Goal: Find specific page/section: Find specific page/section

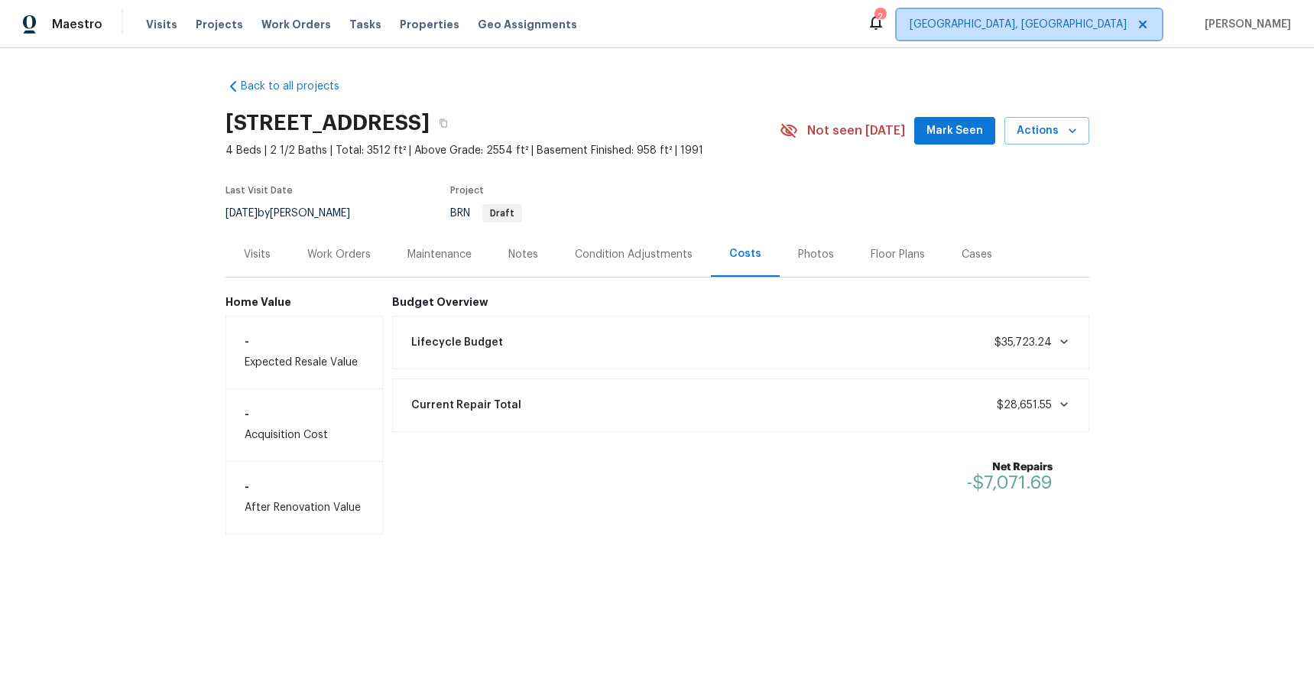
click at [1149, 25] on icon at bounding box center [1143, 24] width 12 height 12
click at [1127, 24] on span "Albuquerque, NM" at bounding box center [1018, 24] width 217 height 15
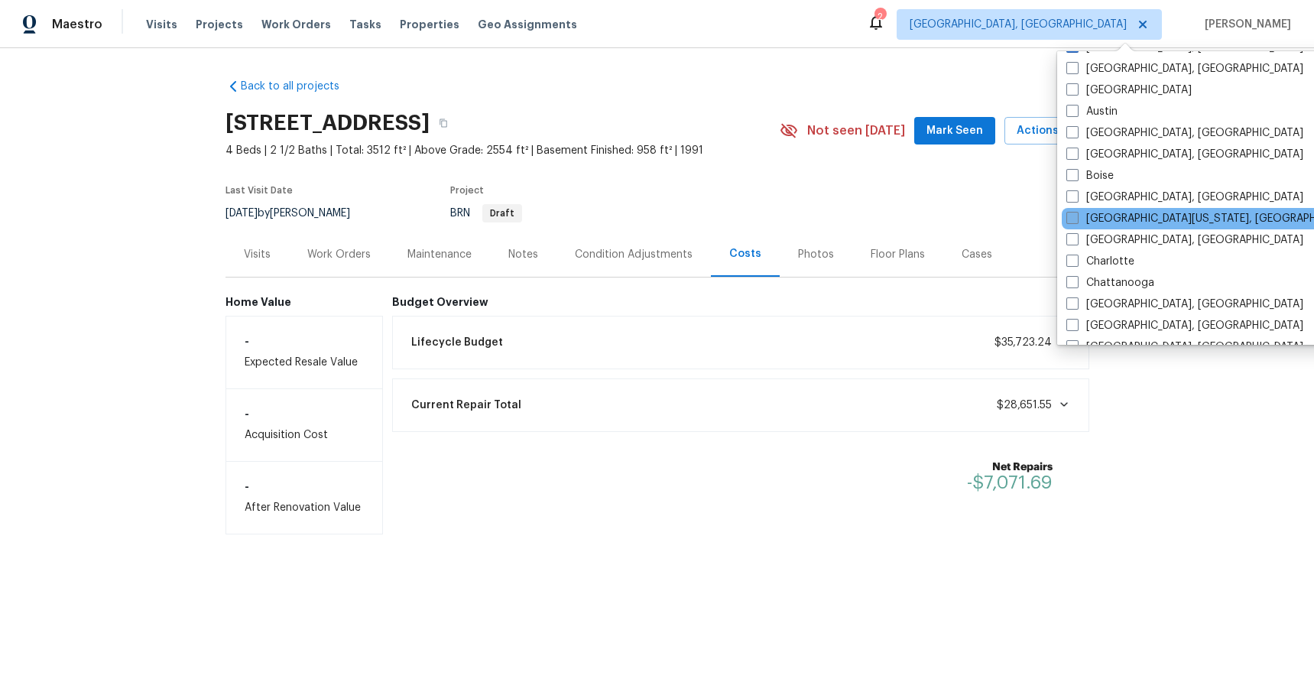
scroll to position [25, 0]
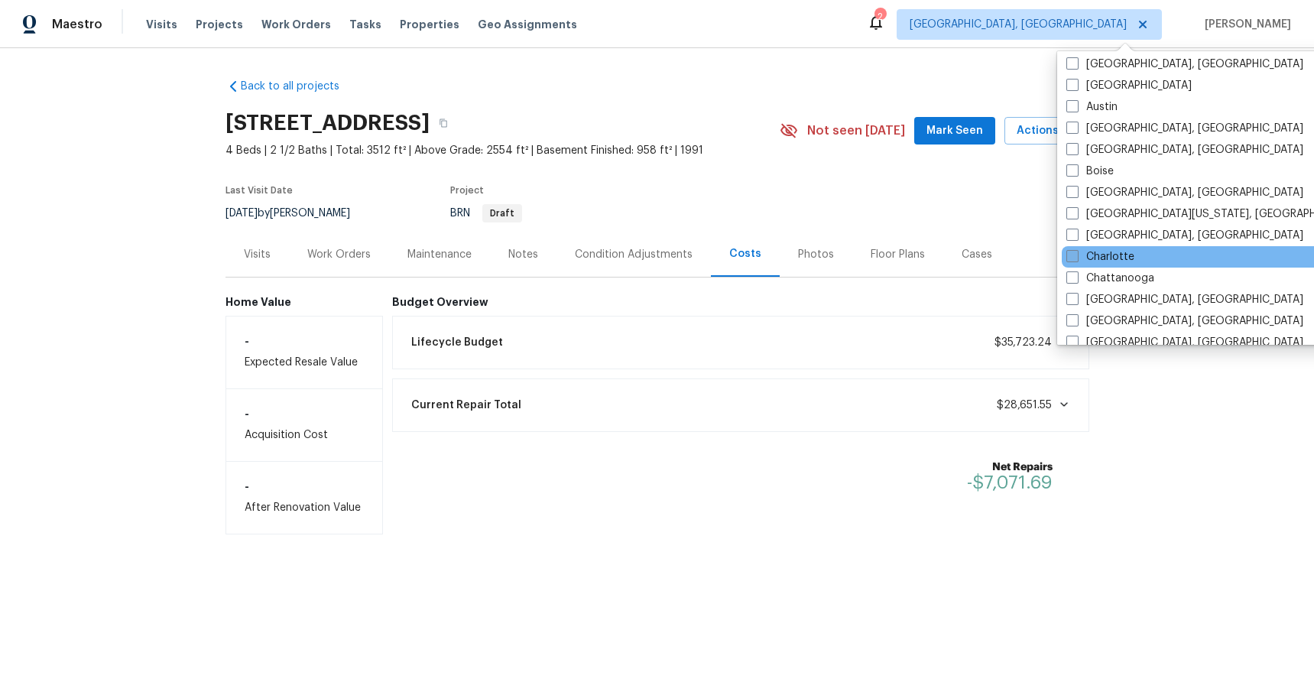
click at [1129, 260] on label "Charlotte" at bounding box center [1101, 256] width 68 height 15
click at [1077, 259] on input "Charlotte" at bounding box center [1072, 254] width 10 height 10
checkbox input "true"
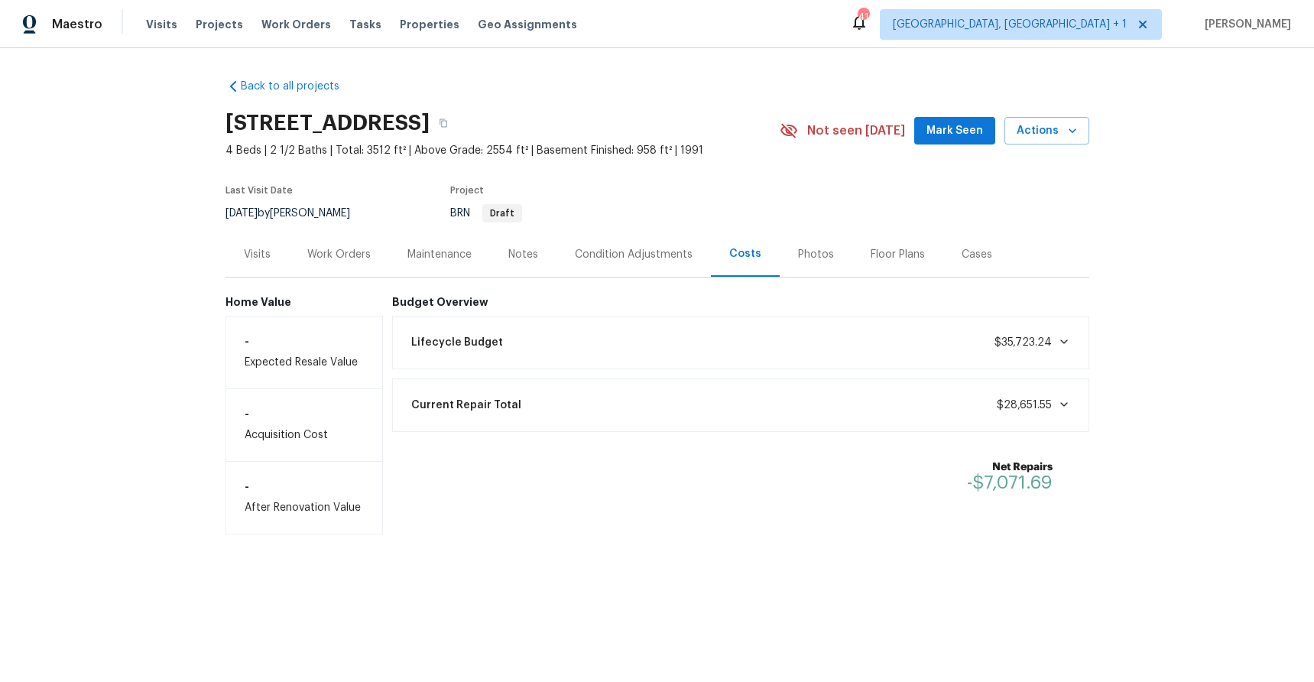
click at [892, 57] on div "Back to all projects 581 Congress Pkwy, Lawrenceville, GA 30044 4 Beds | 2 1/2 …" at bounding box center [657, 337] width 1314 height 578
click at [400, 25] on span "Properties" at bounding box center [430, 24] width 60 height 15
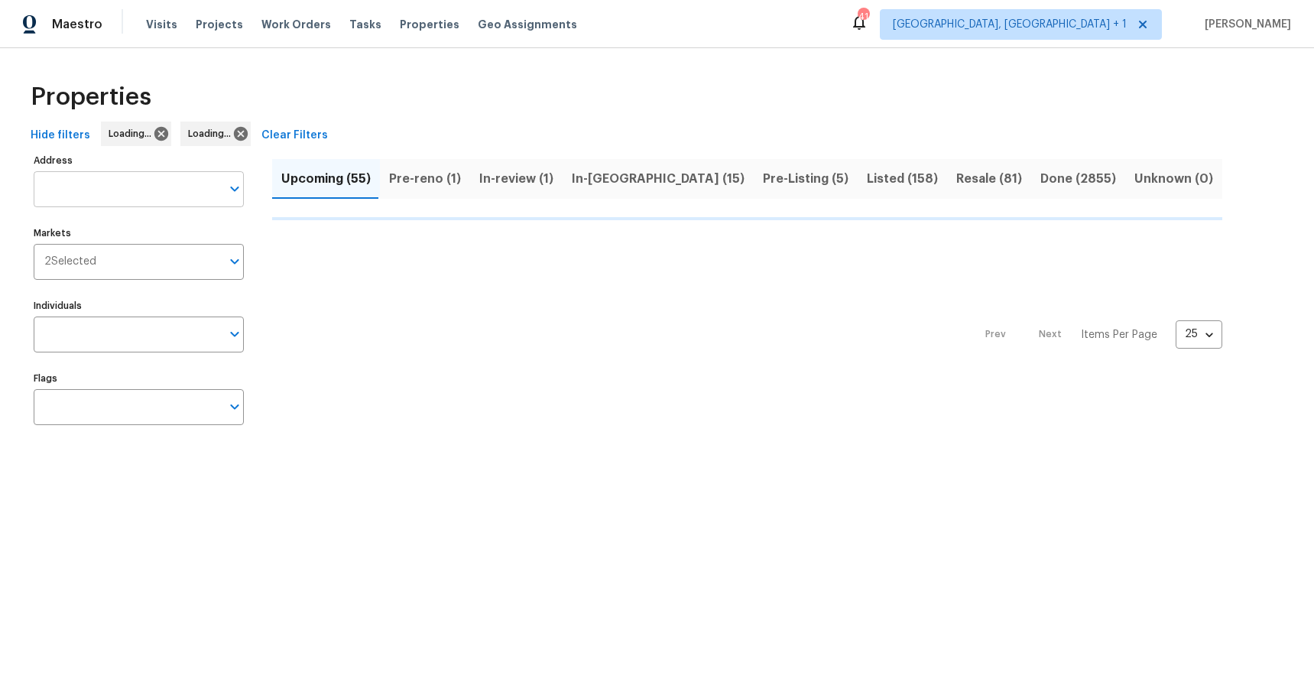
click at [85, 177] on input "Address" at bounding box center [127, 189] width 187 height 36
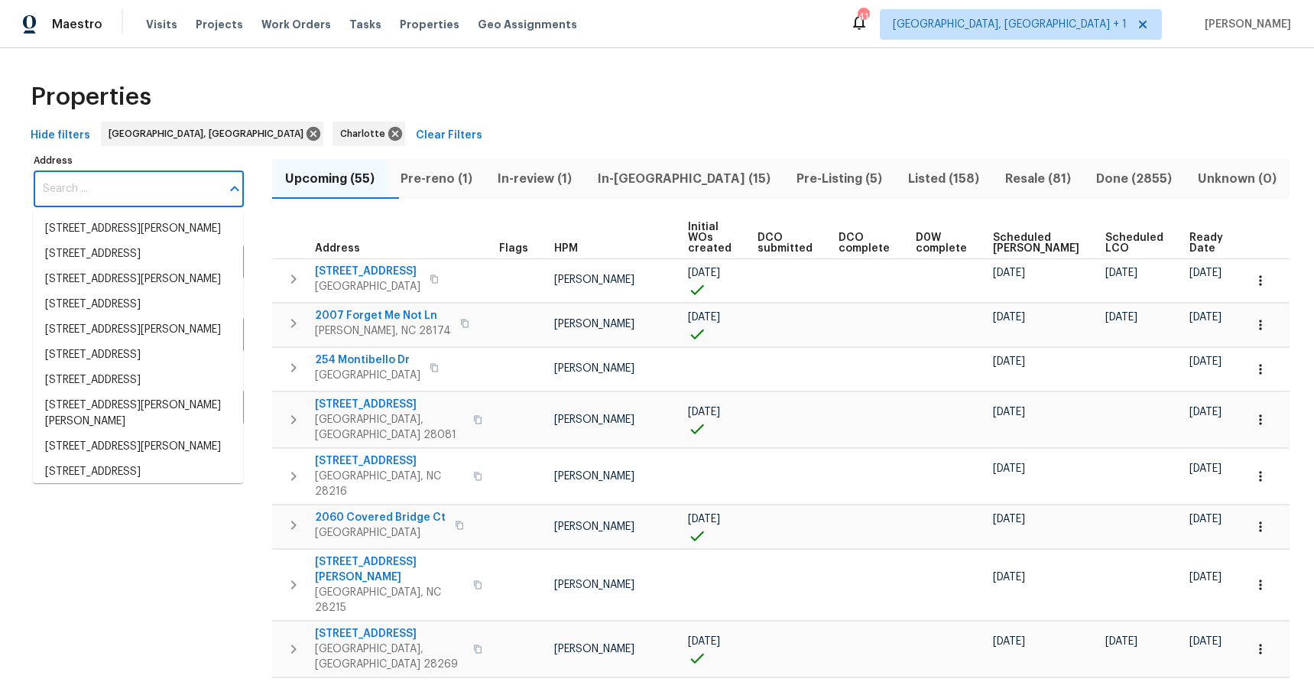
click at [103, 189] on input "Address" at bounding box center [127, 189] width 187 height 36
paste input "1000 Pineborough Rd, Charlotte, NC 28212"
type input "1000 Pineborough Rd, Charlotte, NC 28212"
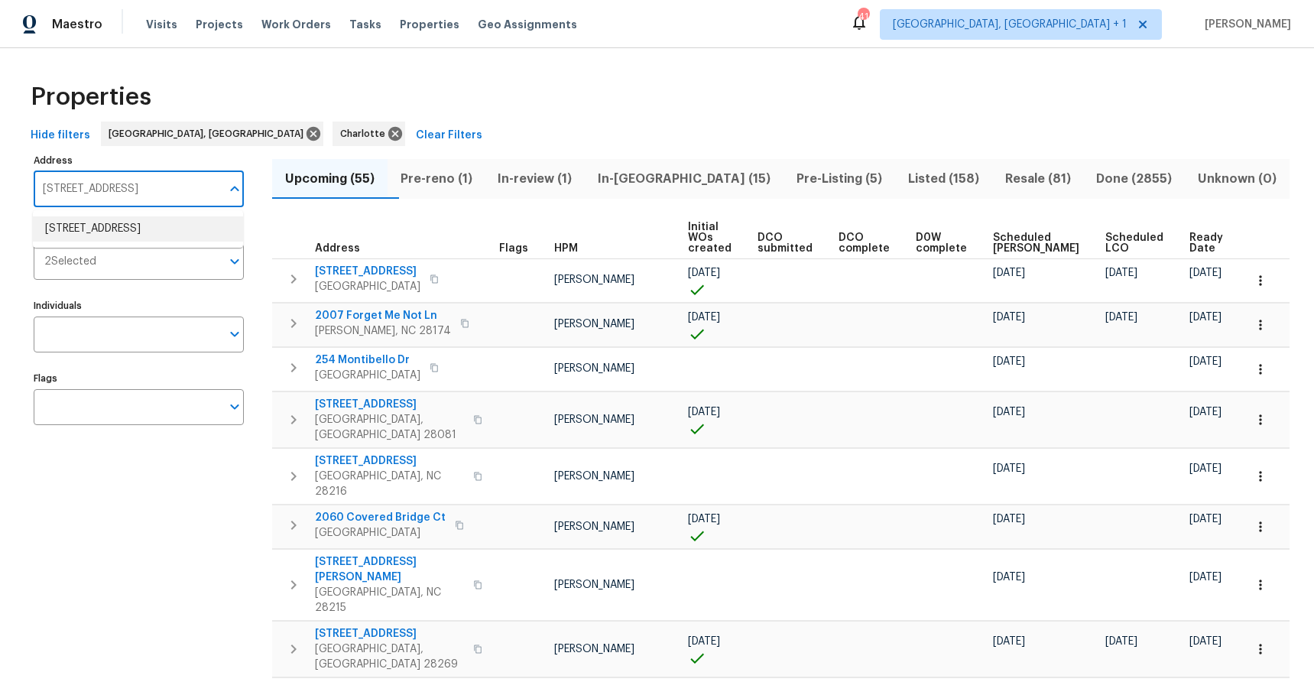
click at [119, 226] on li "1000 Pineborough Rd Charlotte NC 28212" at bounding box center [138, 228] width 210 height 25
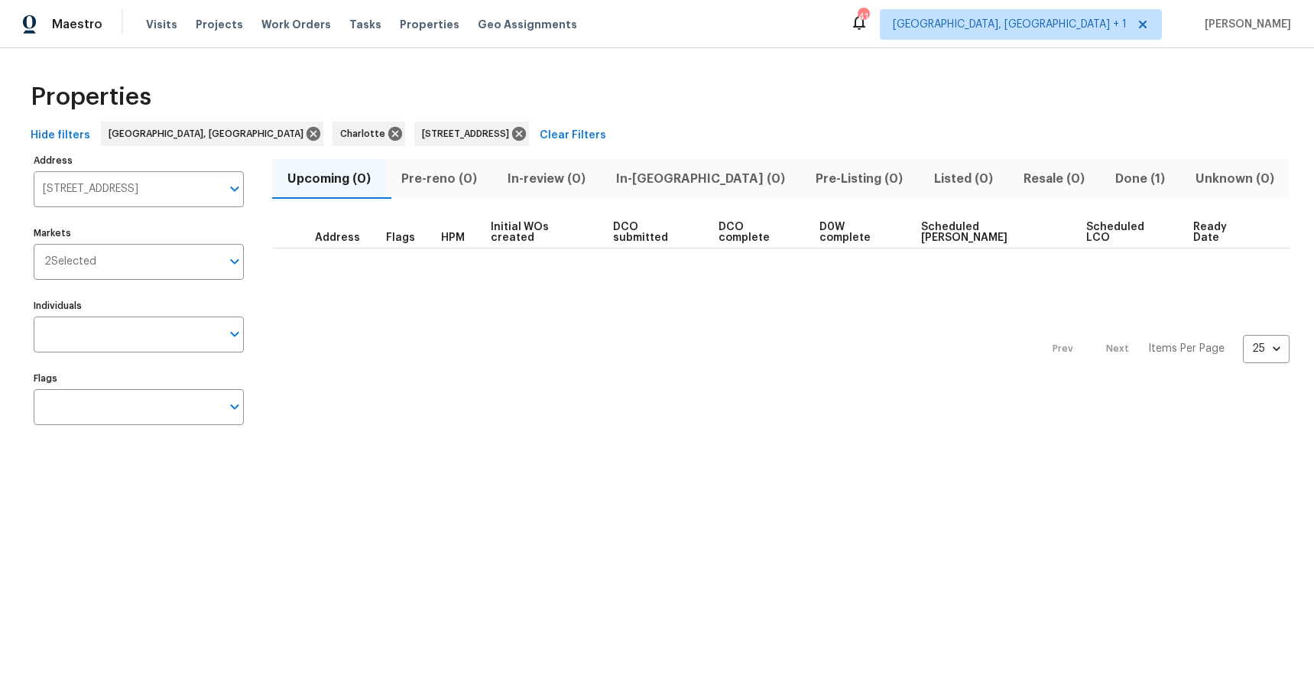
click at [1110, 184] on span "Done (1)" at bounding box center [1141, 178] width 62 height 21
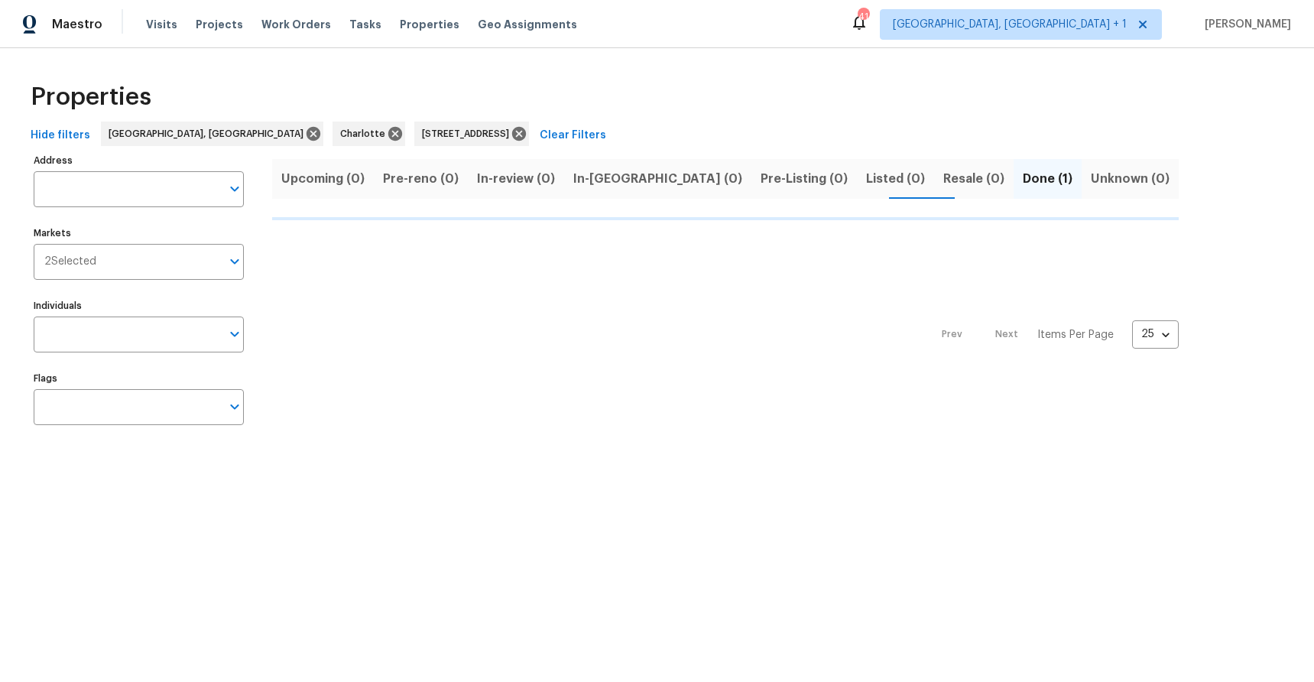
type input "1000 Pineborough Rd Charlotte NC 28212"
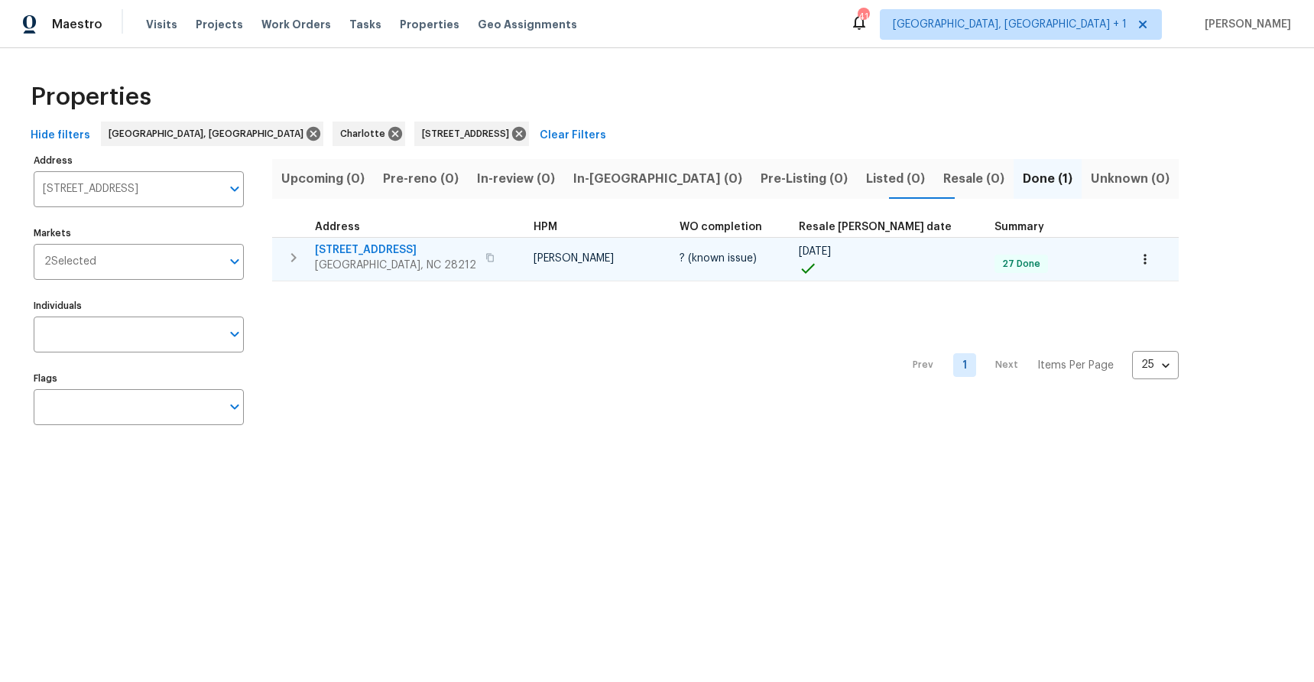
click at [376, 251] on span "1000 Pineborough Rd" at bounding box center [395, 249] width 161 height 15
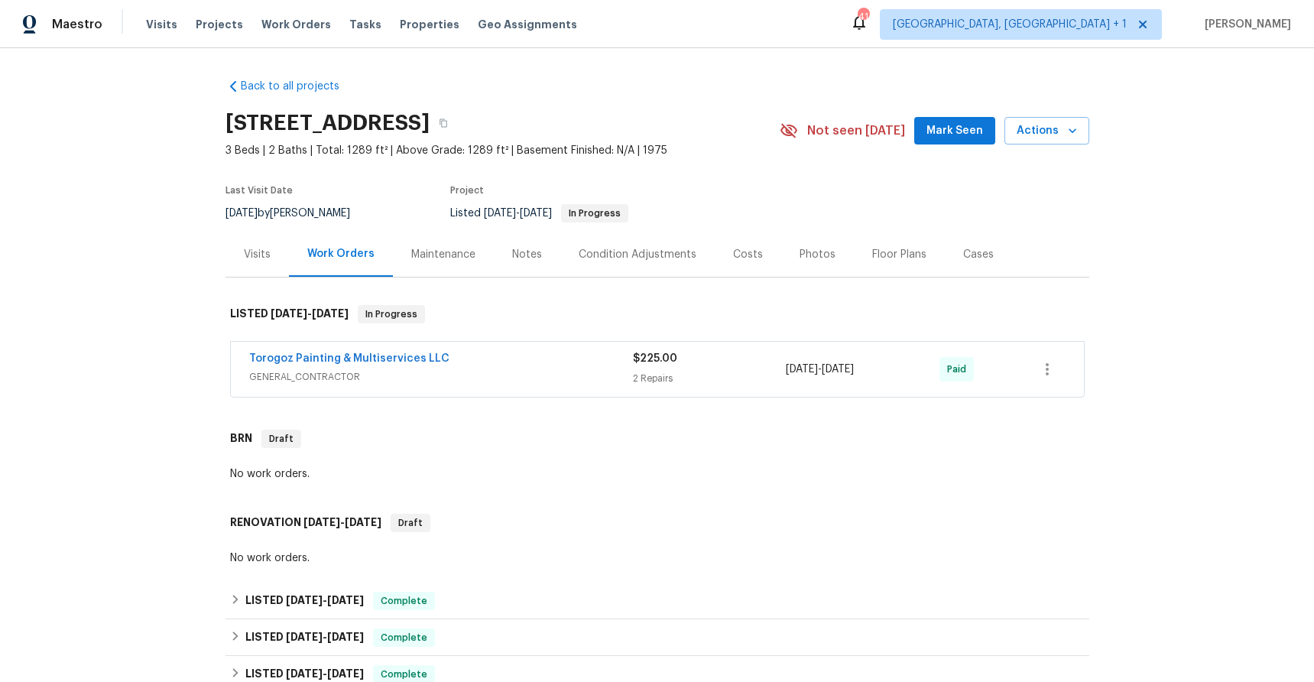
click at [734, 258] on div "Costs" at bounding box center [748, 254] width 30 height 15
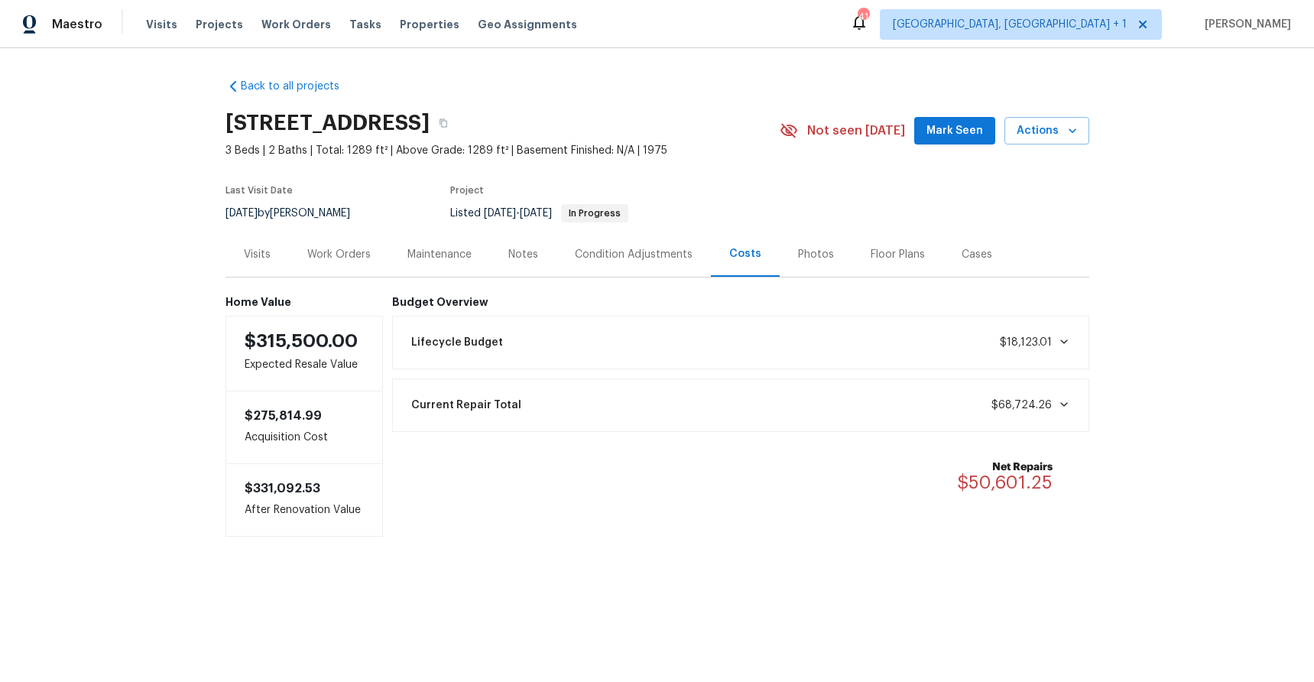
click at [1043, 411] on span "$68,724.26" at bounding box center [1031, 405] width 79 height 15
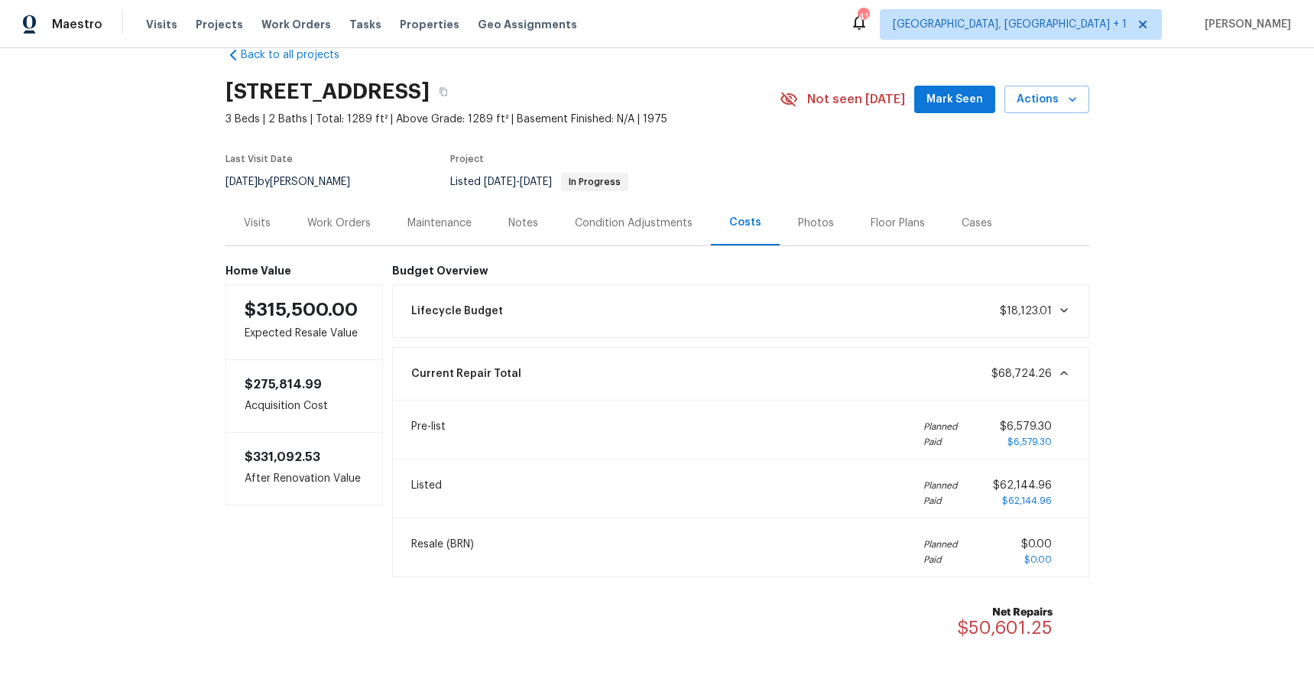
scroll to position [9, 0]
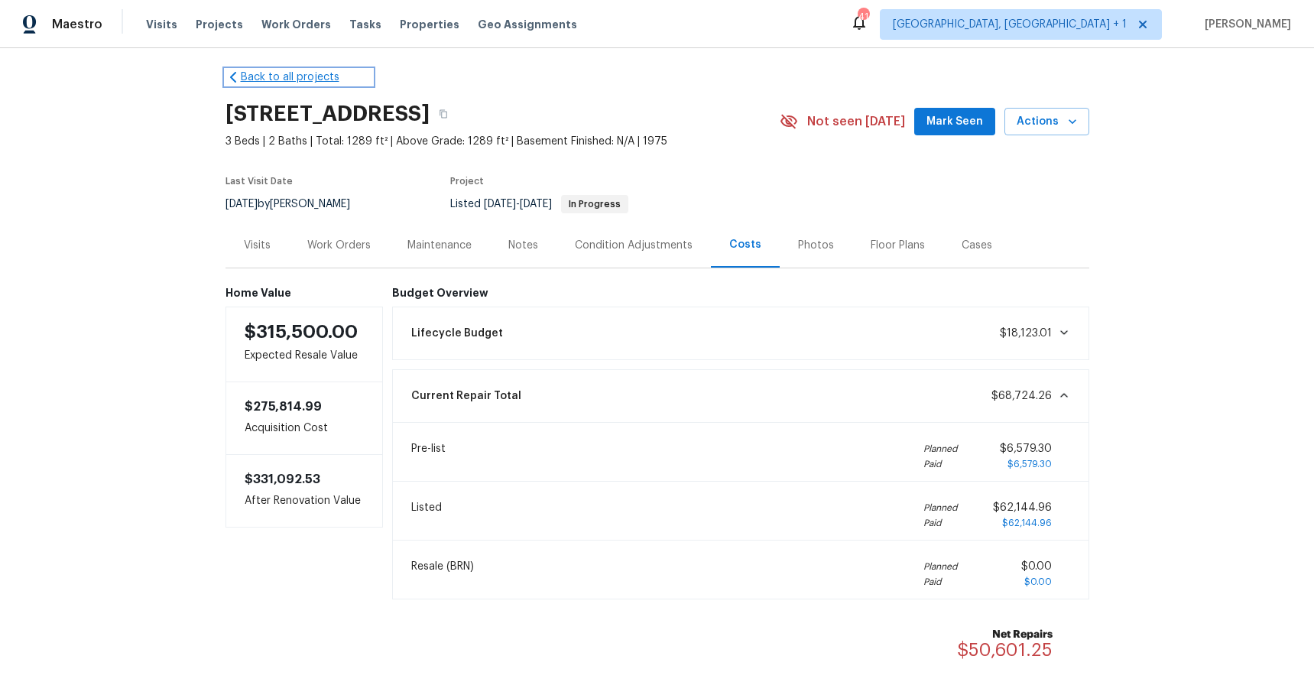
click at [241, 74] on link "Back to all projects" at bounding box center [299, 77] width 147 height 15
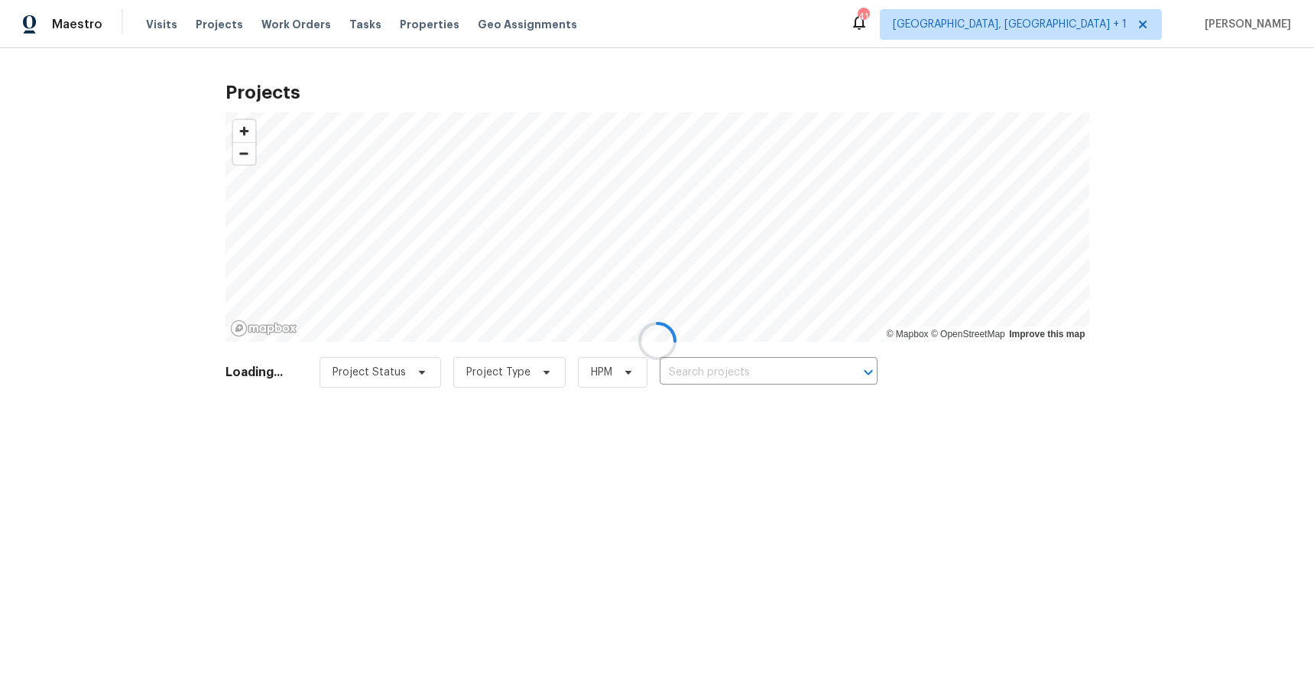
click at [1090, 27] on div at bounding box center [657, 341] width 1314 height 682
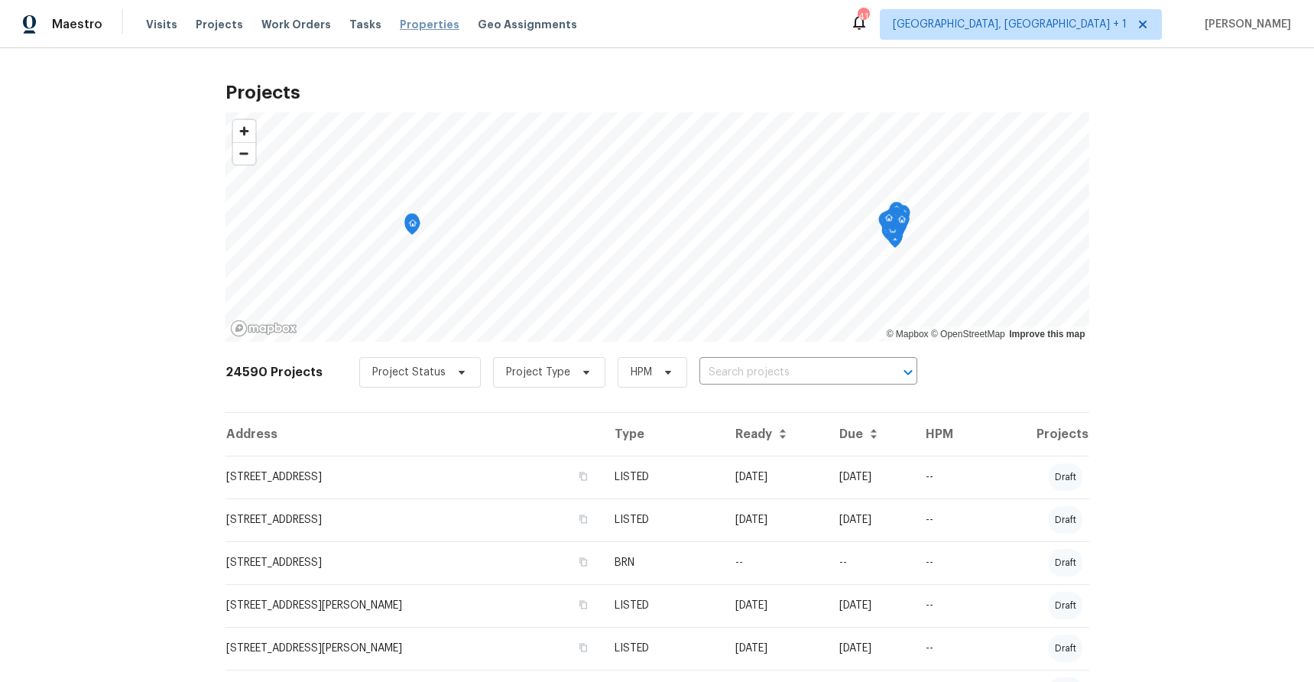
click at [408, 26] on span "Properties" at bounding box center [430, 24] width 60 height 15
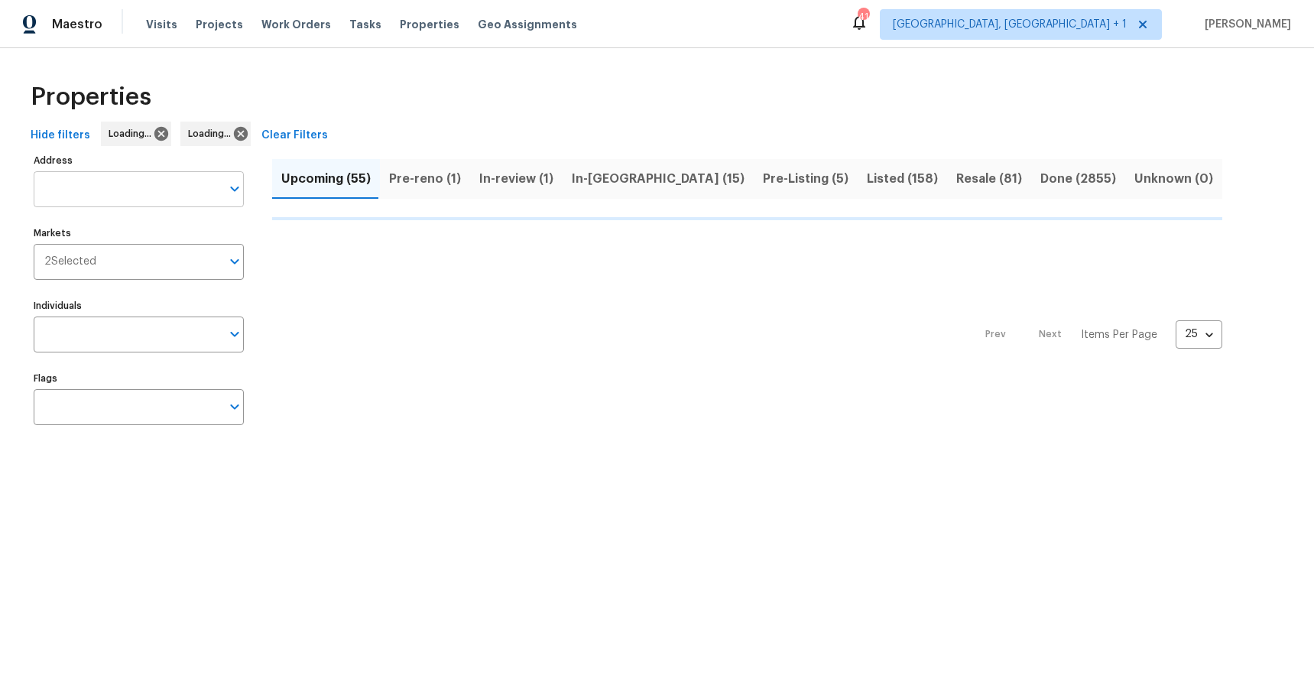
click at [136, 184] on input "Address" at bounding box center [127, 189] width 187 height 36
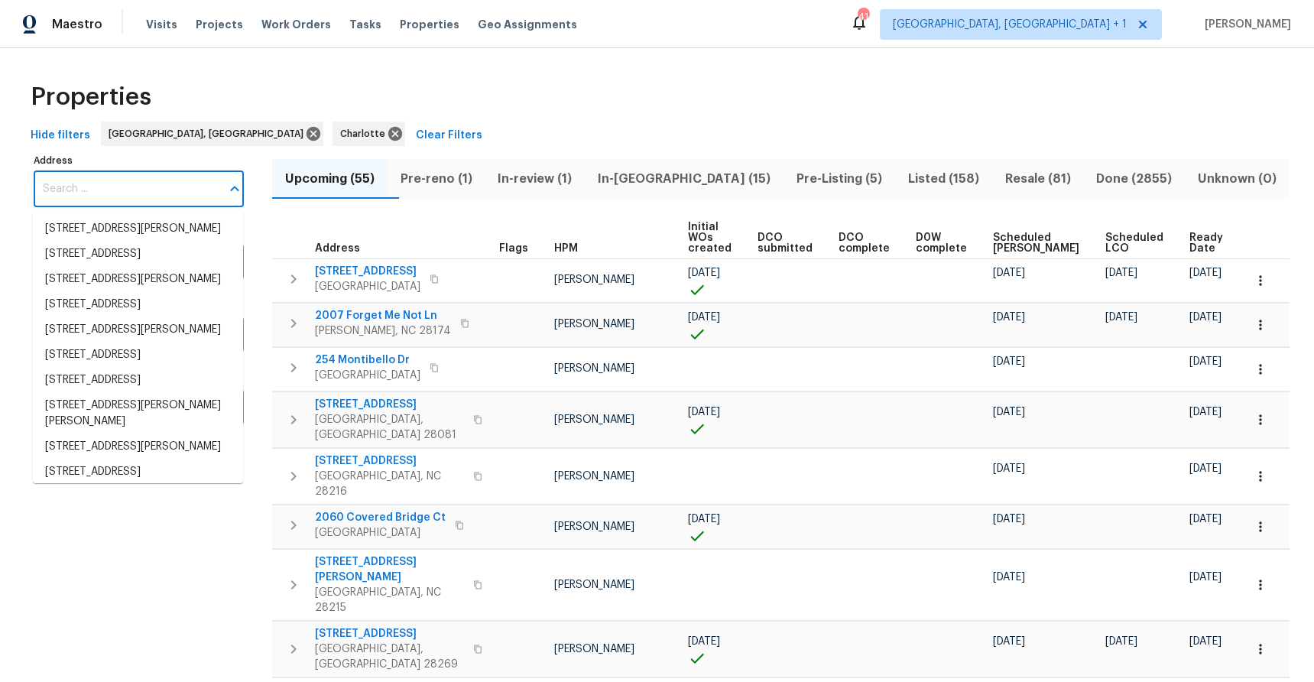
click at [137, 186] on input "Address" at bounding box center [127, 189] width 187 height 36
paste input "[STREET_ADDRESS]"
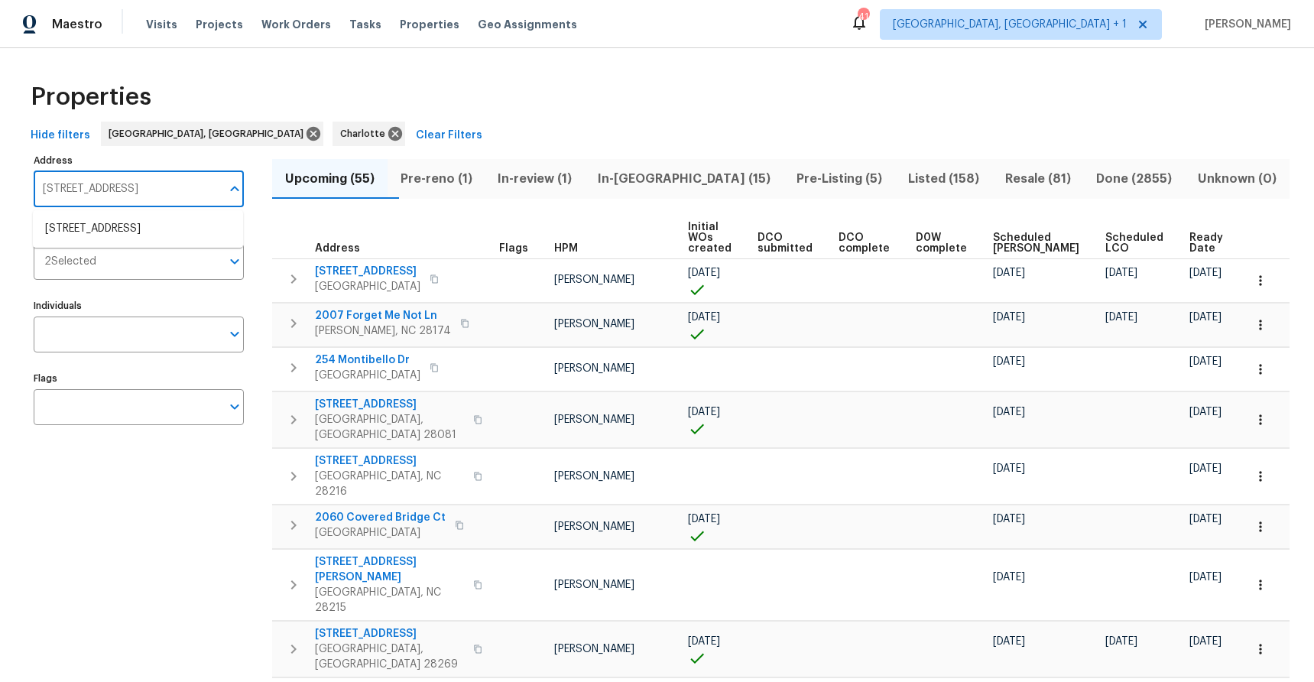
type input "[STREET_ADDRESS]"
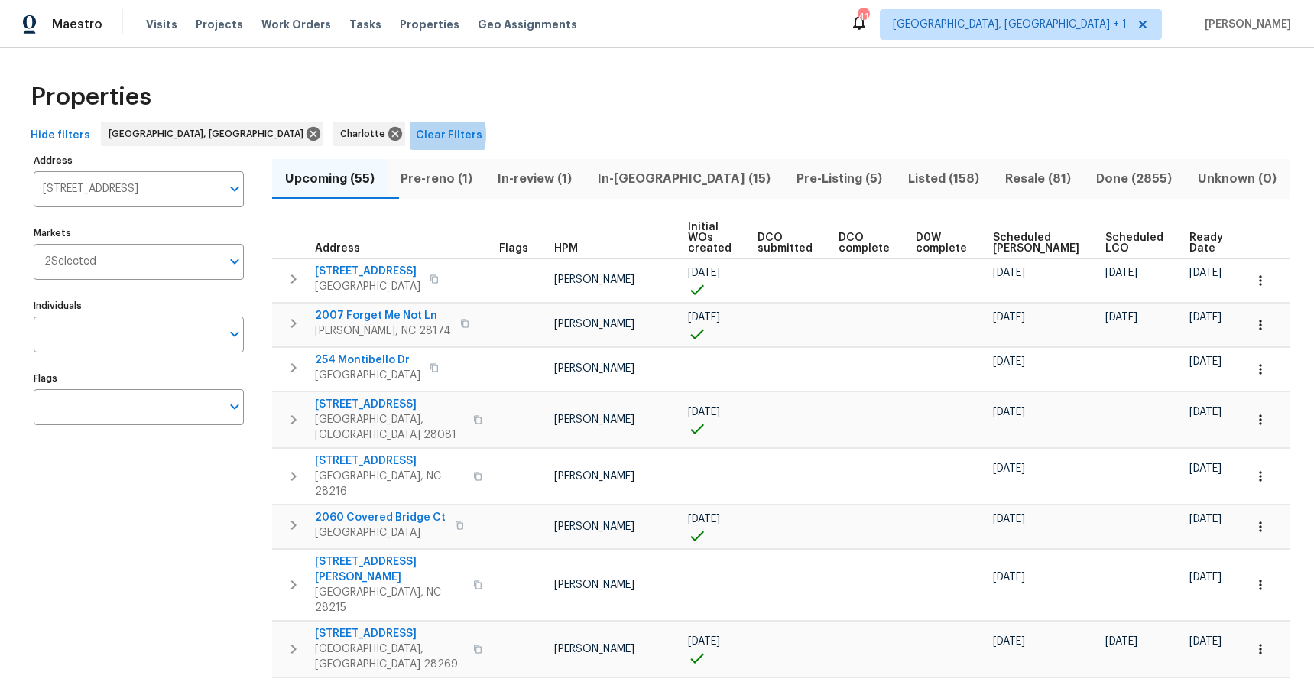
click at [416, 135] on span "Clear Filters" at bounding box center [449, 135] width 67 height 19
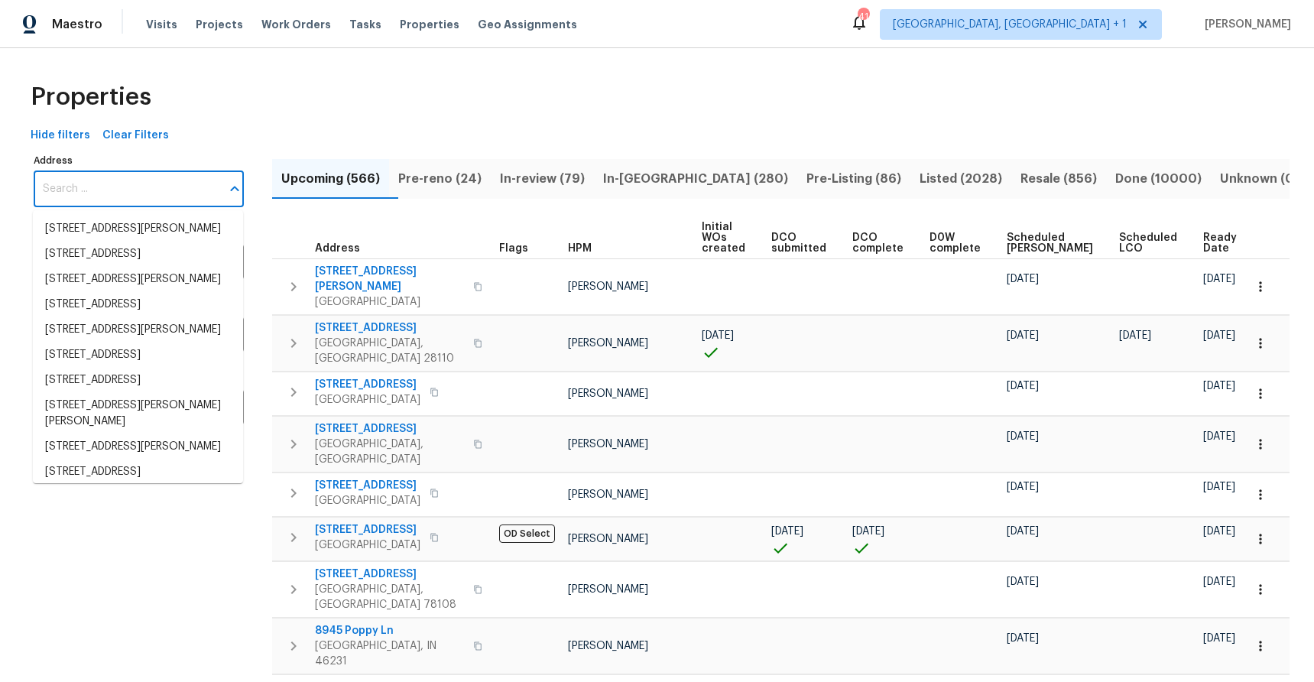
click at [127, 185] on input "Address" at bounding box center [127, 189] width 187 height 36
paste input "[STREET_ADDRESS]"
type input "[STREET_ADDRESS]"
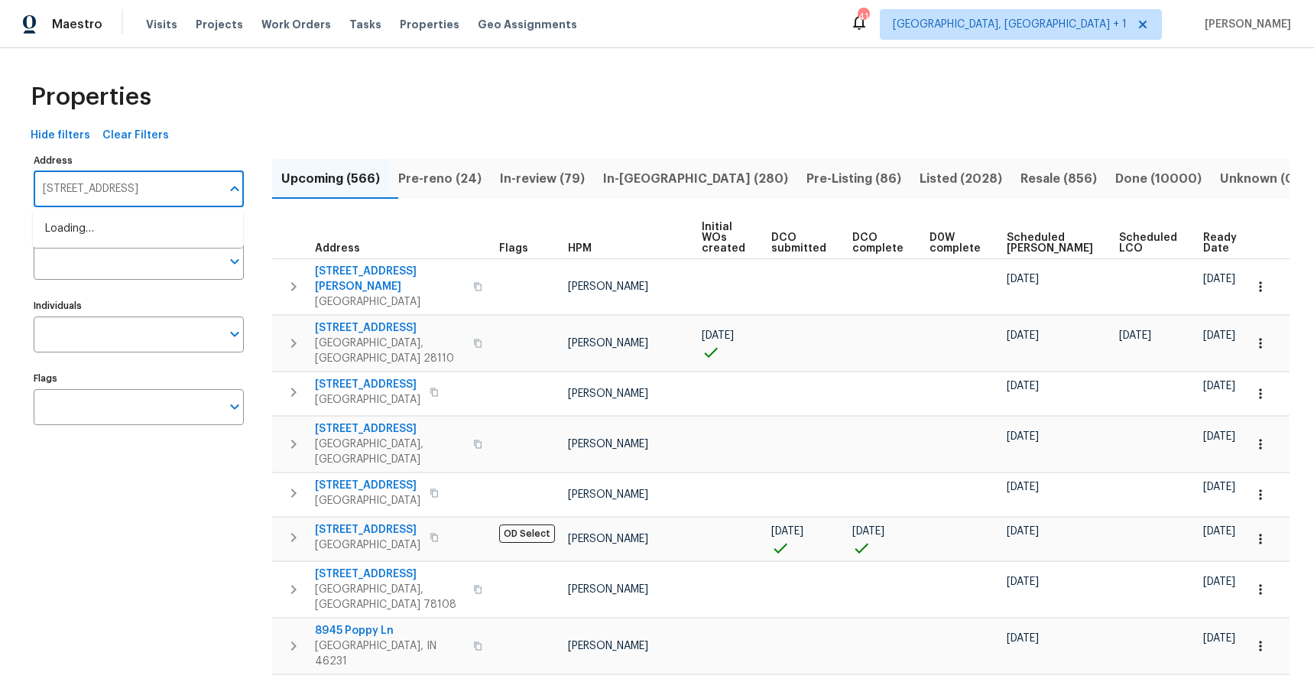
scroll to position [0, 34]
click at [135, 226] on li "3625 White Sulphur Pl Sarasota FL 34232" at bounding box center [138, 228] width 210 height 25
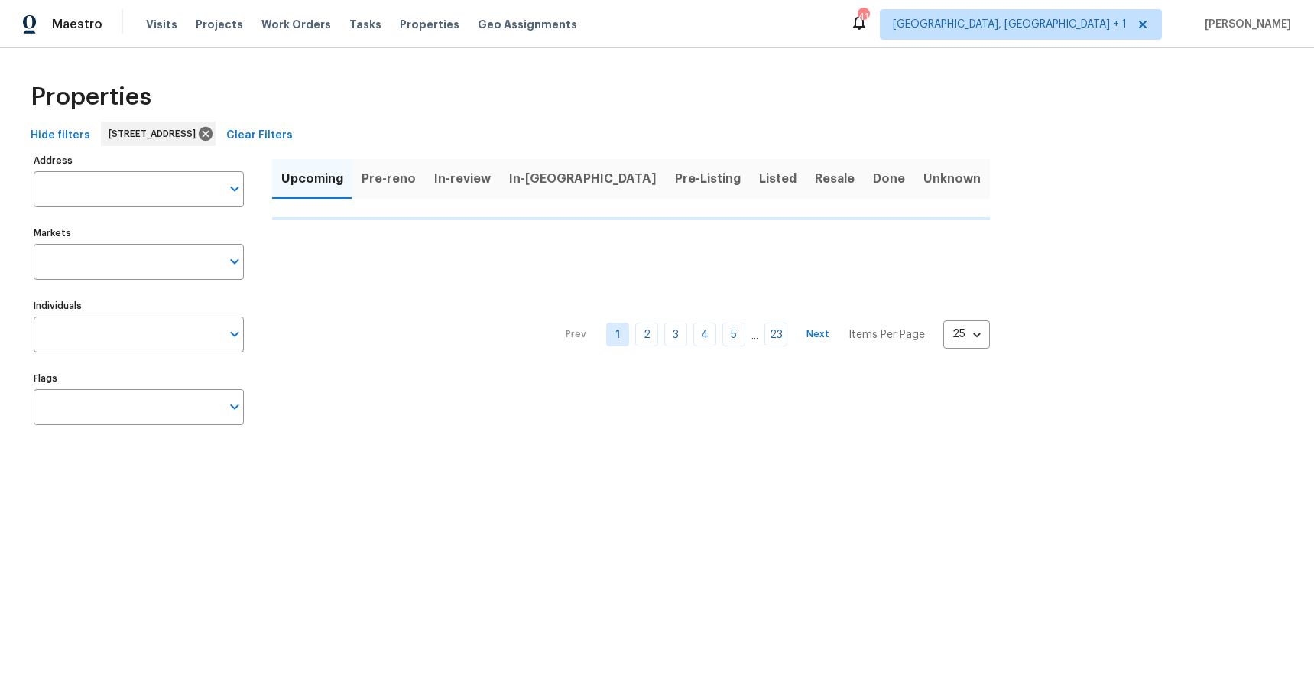
type input "3625 White Sulphur Pl Sarasota FL 34232"
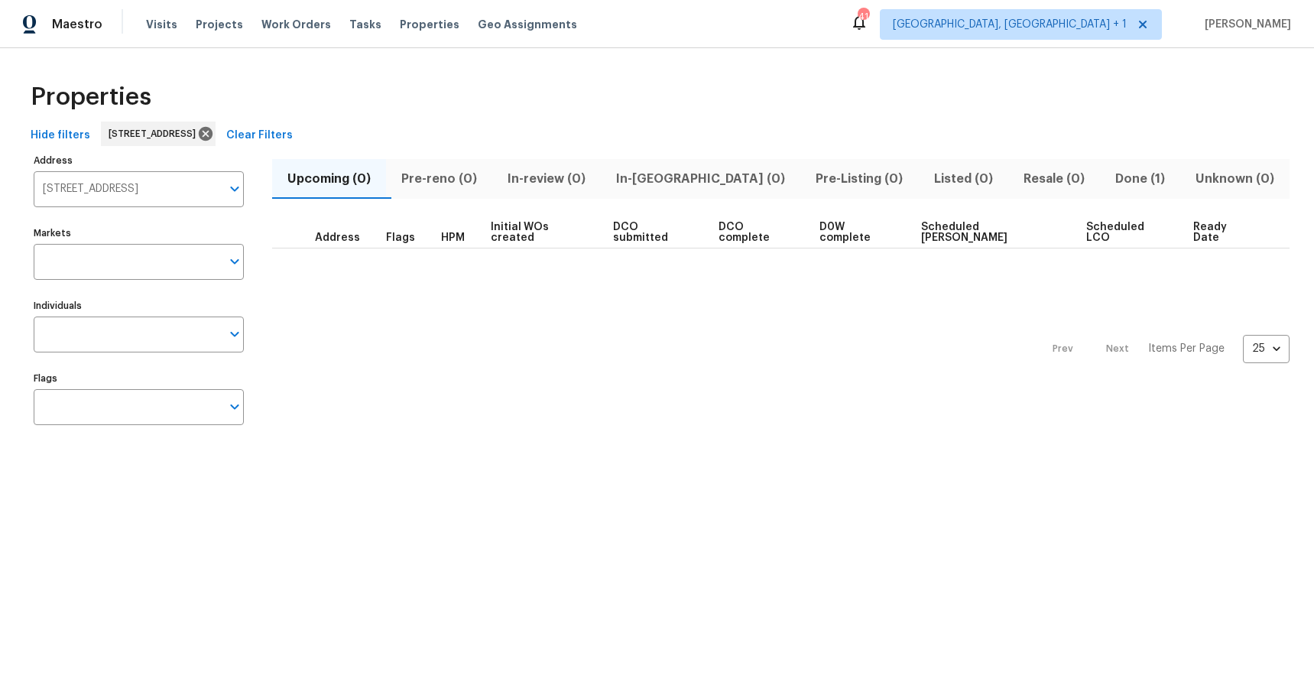
click at [1110, 178] on span "Done (1)" at bounding box center [1141, 178] width 62 height 21
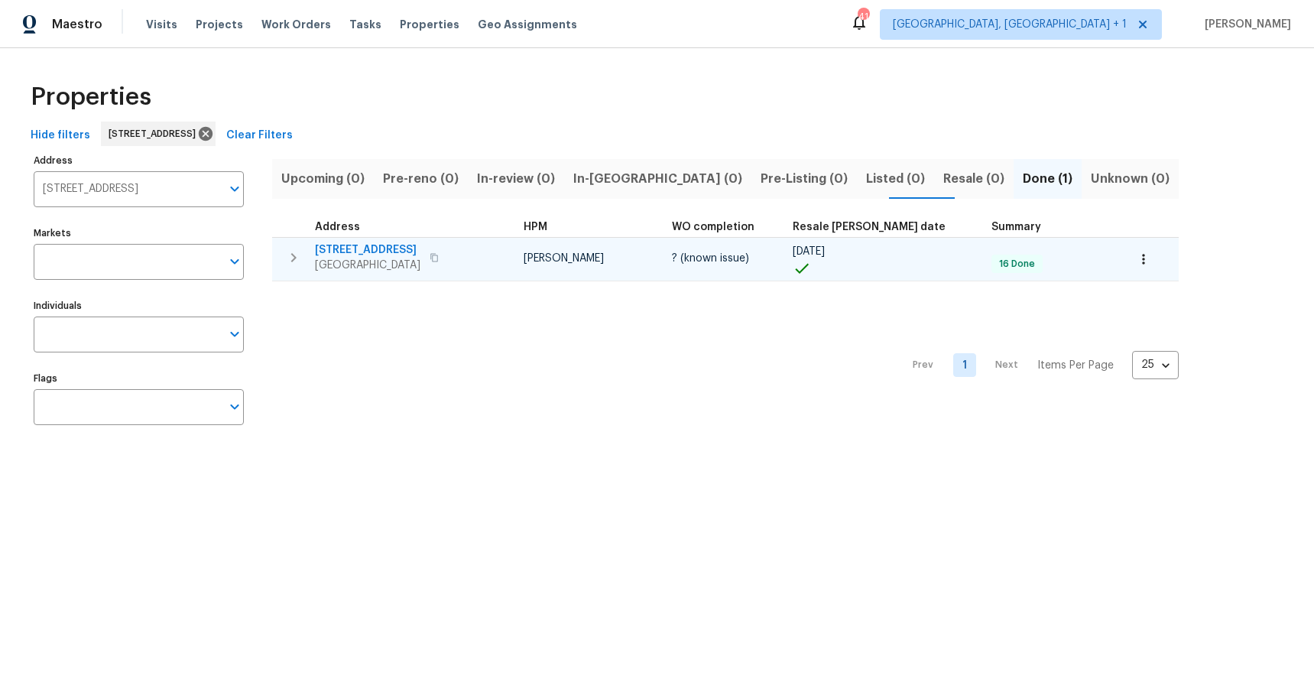
click at [358, 245] on span "3625 White Sulphur Pl" at bounding box center [368, 249] width 106 height 15
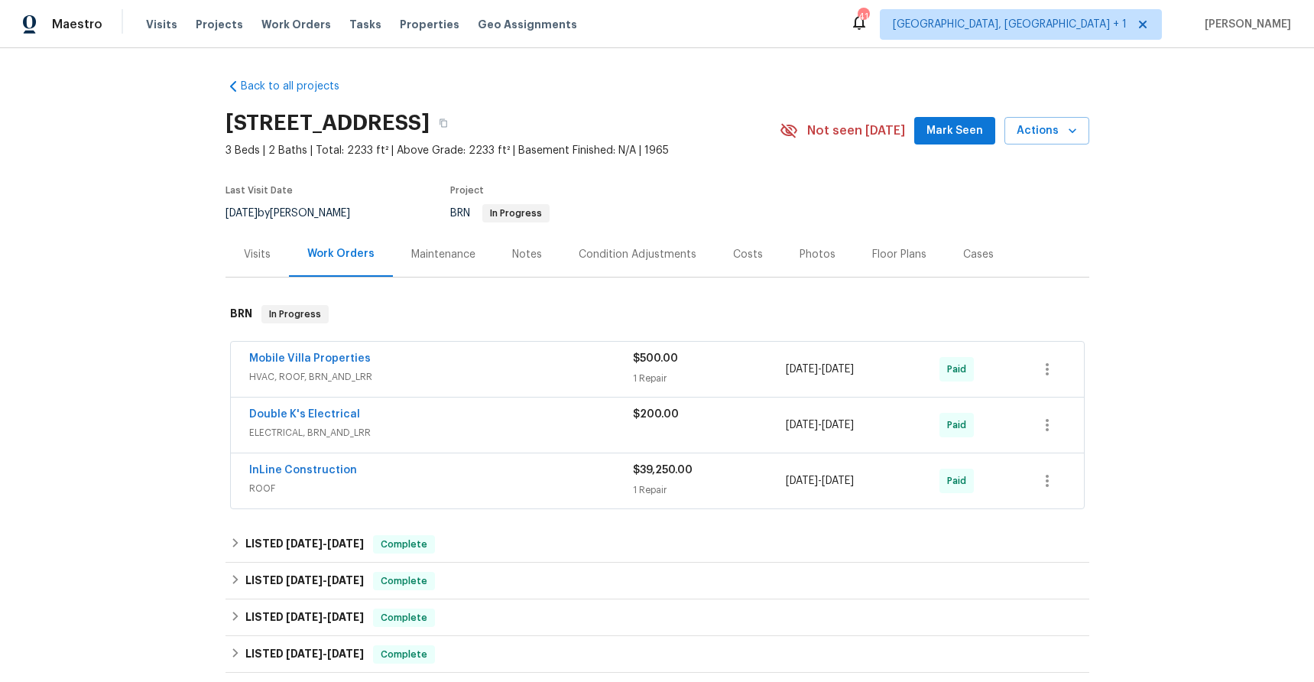
scroll to position [3, 0]
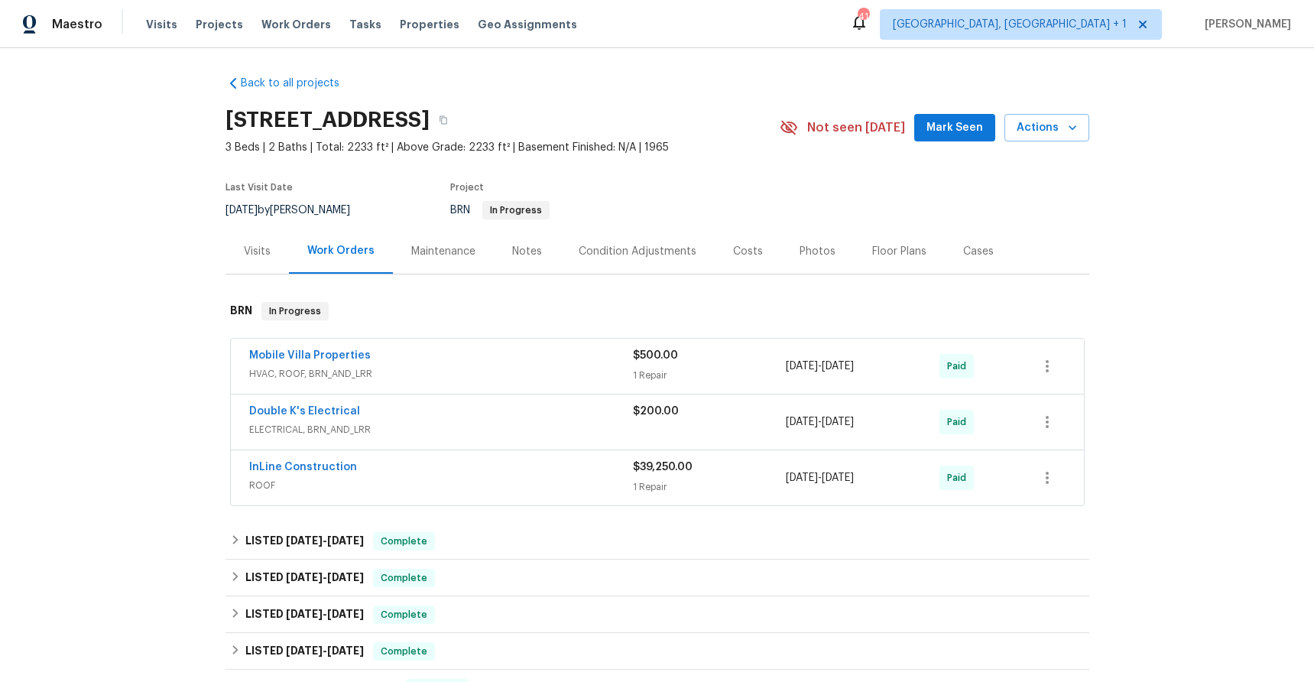
click at [733, 258] on div "Costs" at bounding box center [748, 251] width 30 height 15
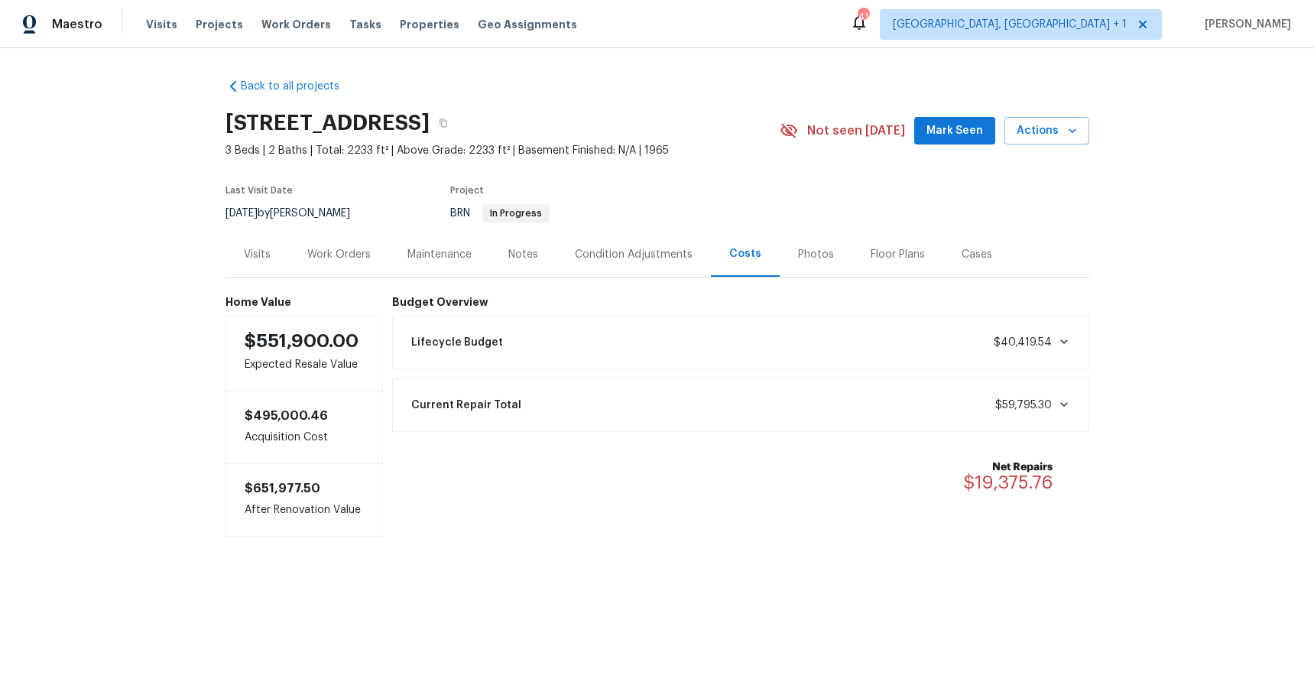
click at [1043, 413] on div "Current Repair Total $59,795.30" at bounding box center [741, 405] width 678 height 34
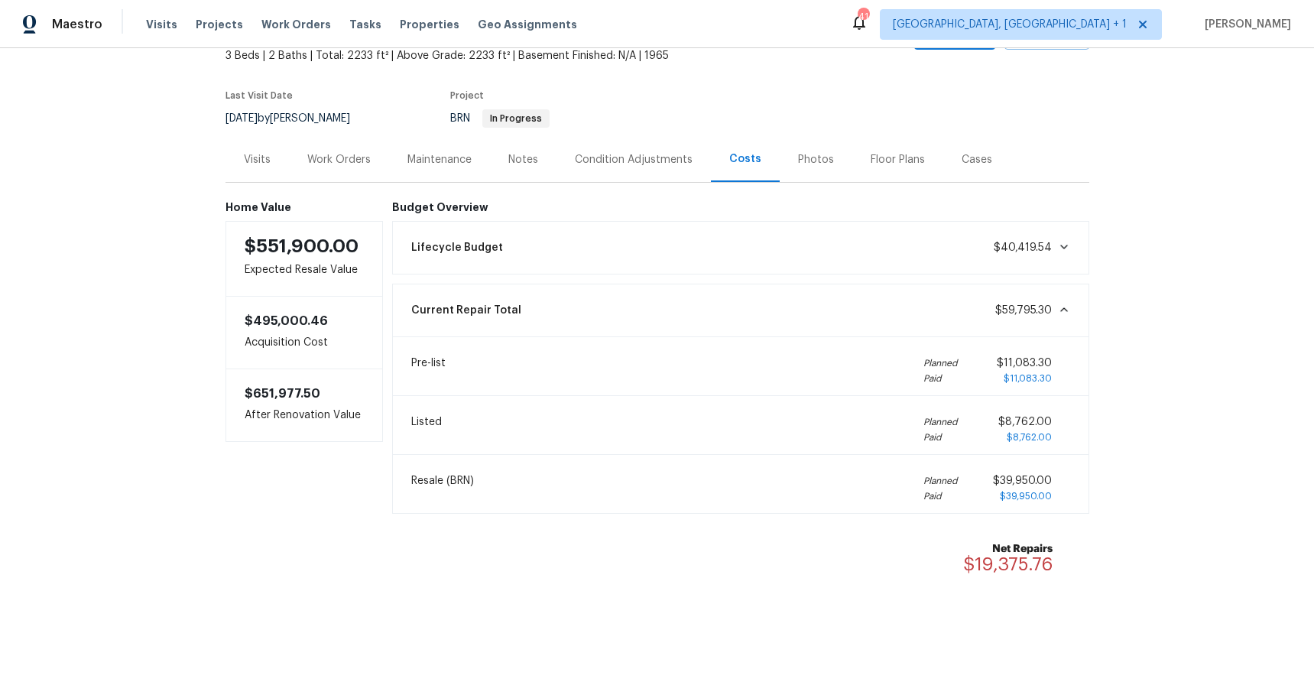
scroll to position [96, 0]
click at [431, 483] on span "Resale (BRN)" at bounding box center [442, 487] width 63 height 31
drag, startPoint x: 431, startPoint y: 483, endPoint x: 457, endPoint y: 484, distance: 26.8
click at [457, 484] on span "Resale (BRN)" at bounding box center [442, 487] width 63 height 31
click at [323, 157] on div "Work Orders" at bounding box center [338, 158] width 63 height 15
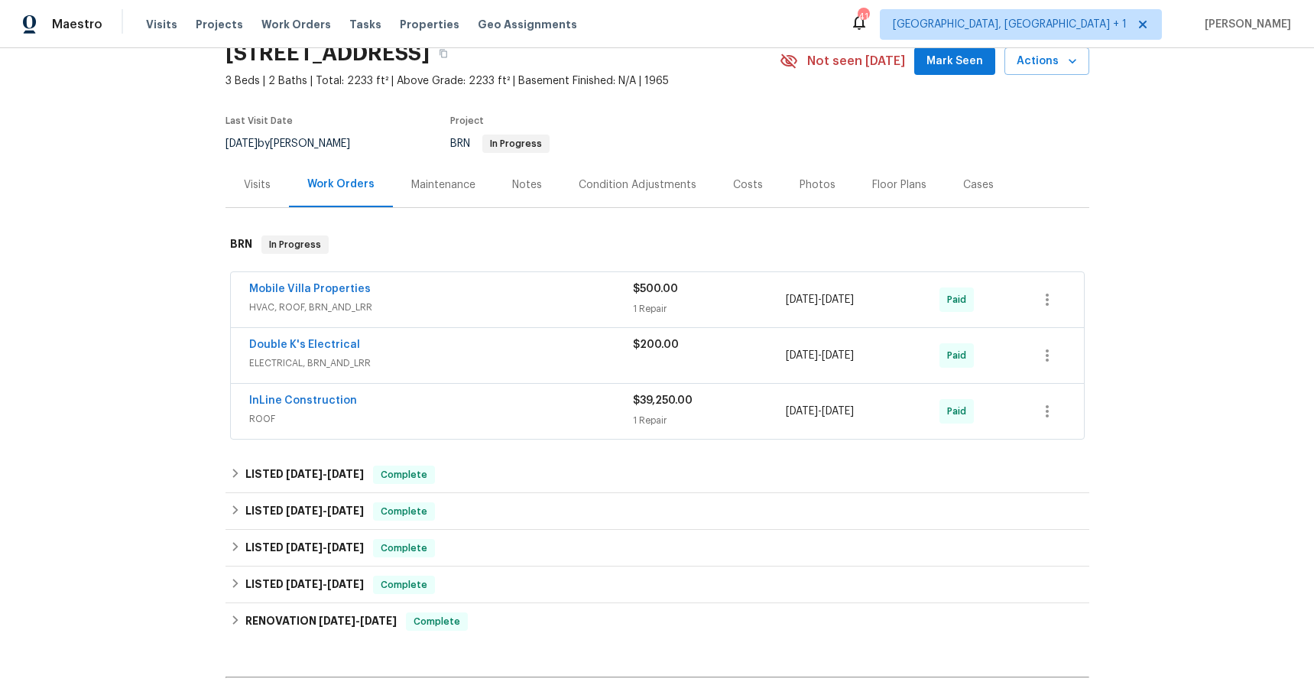
scroll to position [74, 0]
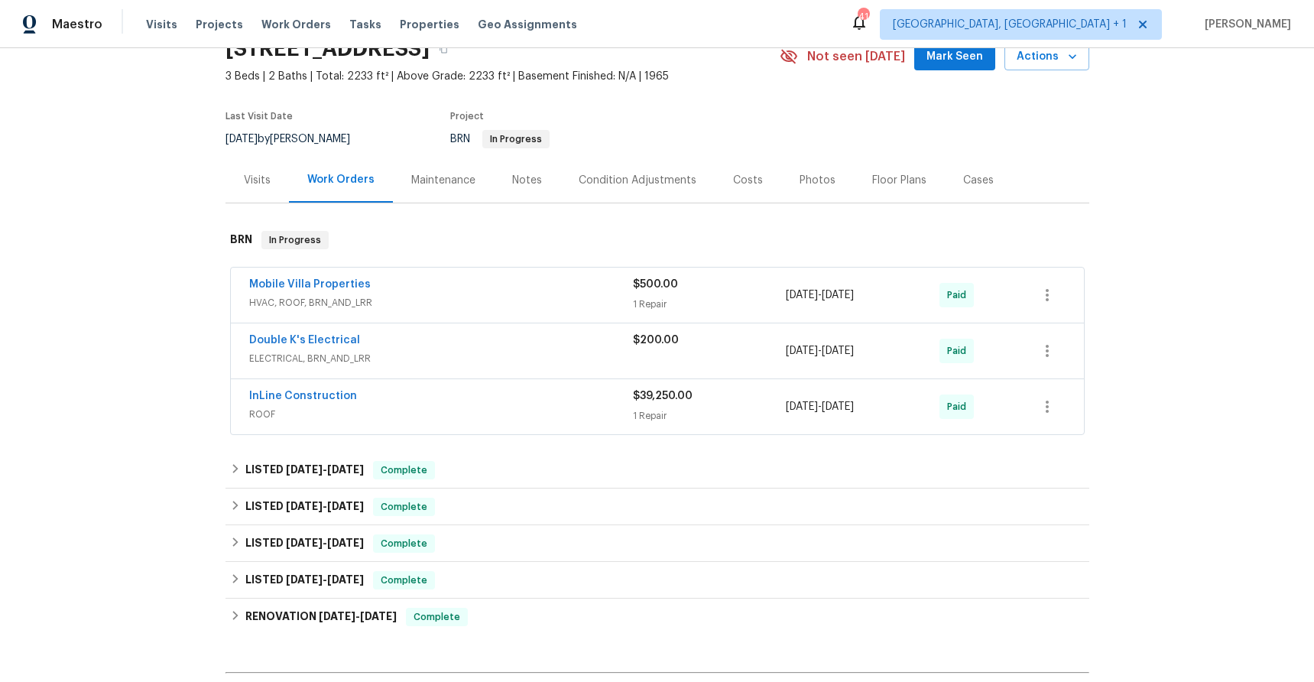
click at [743, 181] on div "Costs" at bounding box center [748, 180] width 30 height 15
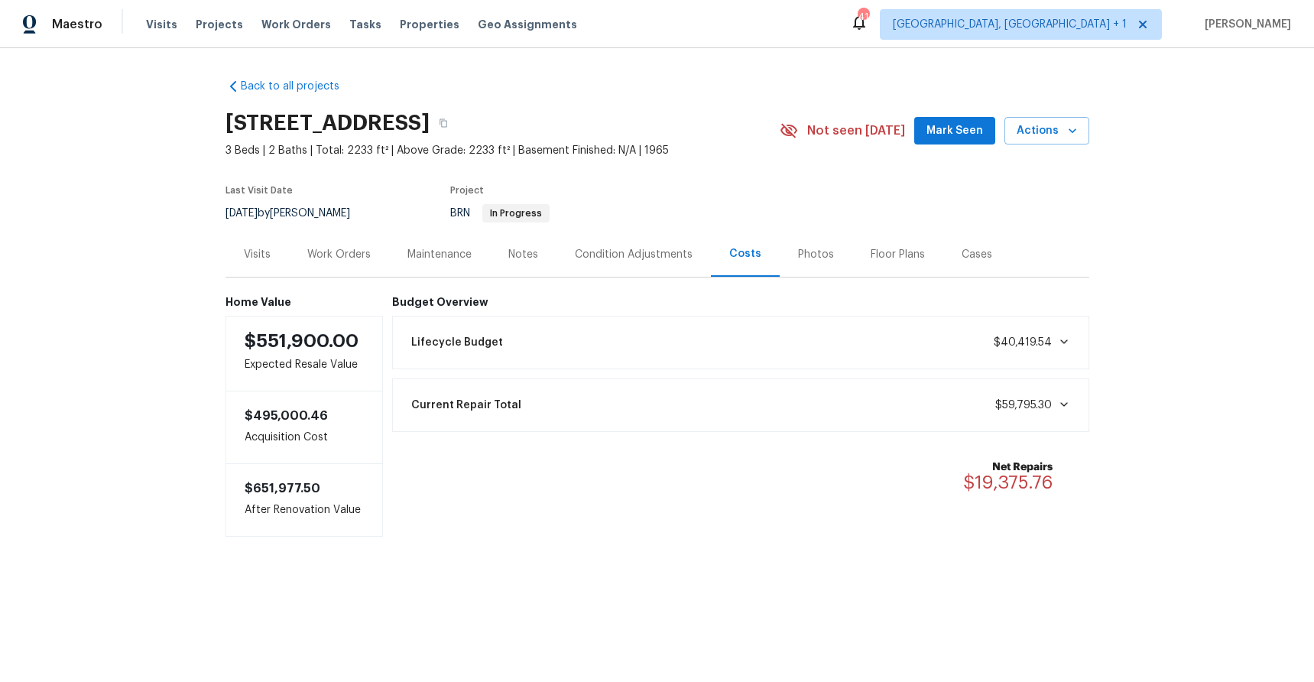
click at [634, 411] on div "Current Repair Total $59,795.30" at bounding box center [741, 405] width 678 height 34
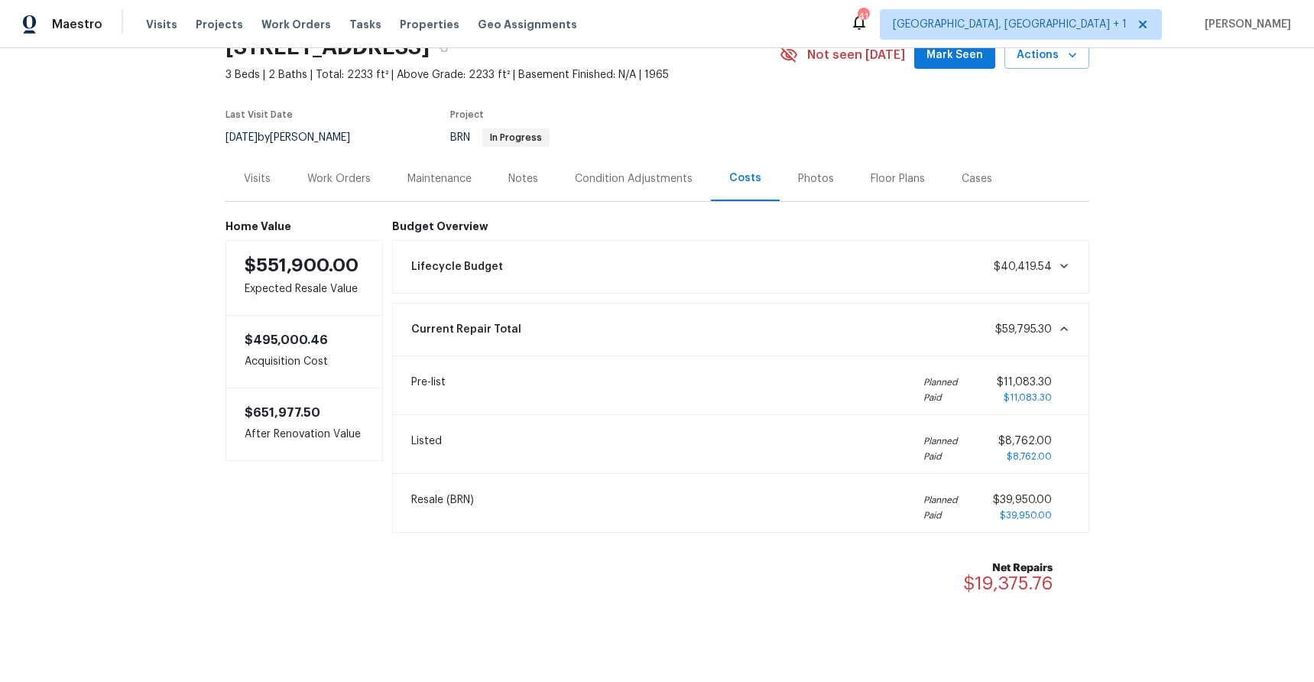
scroll to position [107, 0]
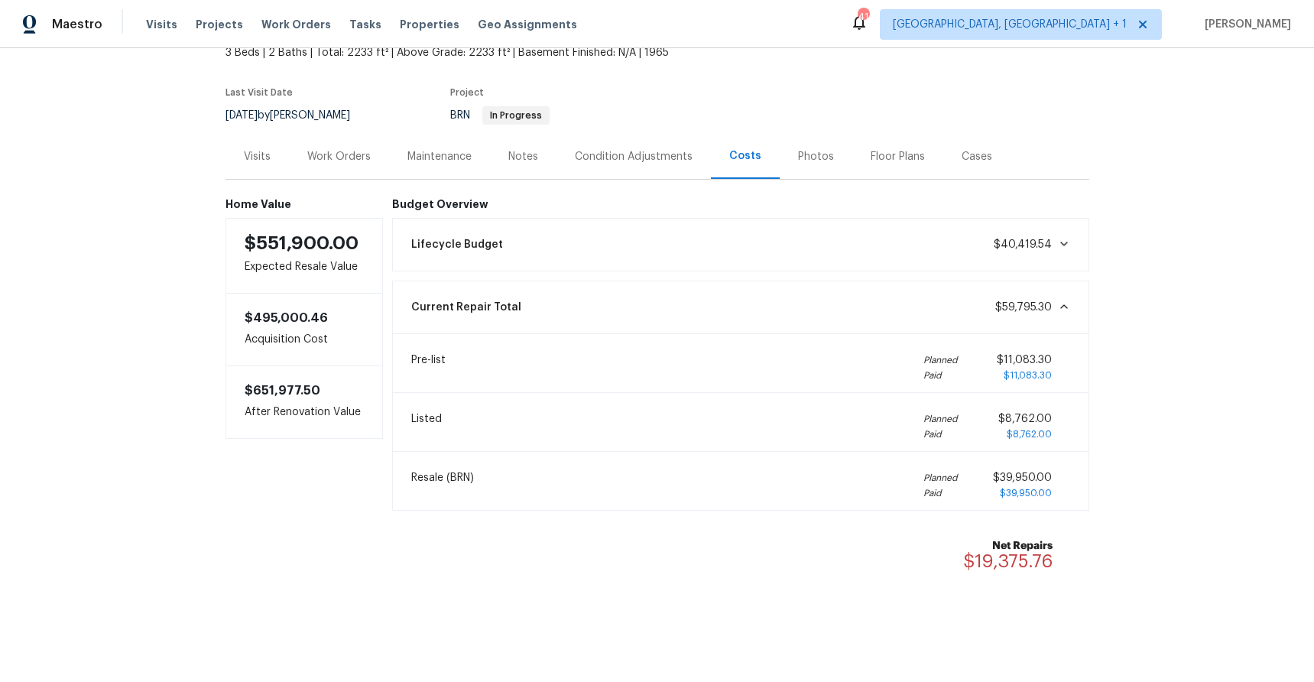
click at [589, 149] on div "Condition Adjustments" at bounding box center [634, 156] width 118 height 15
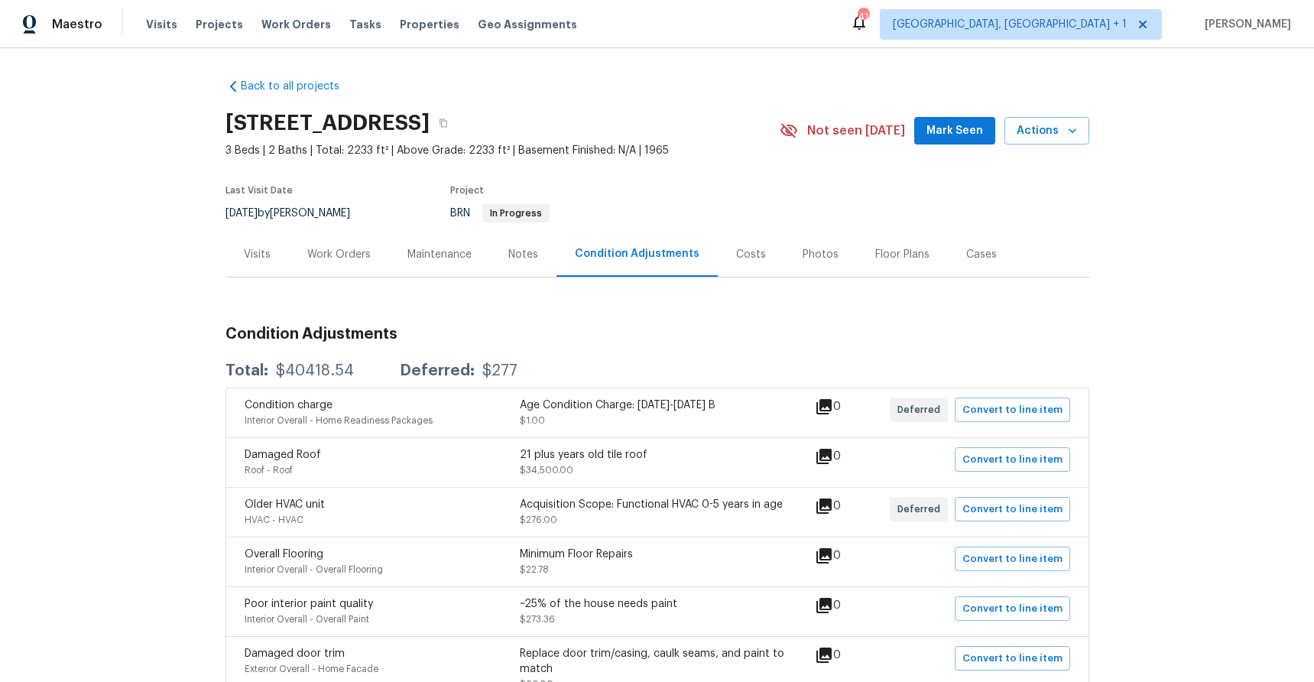
click at [244, 257] on div "Visits" at bounding box center [257, 254] width 27 height 15
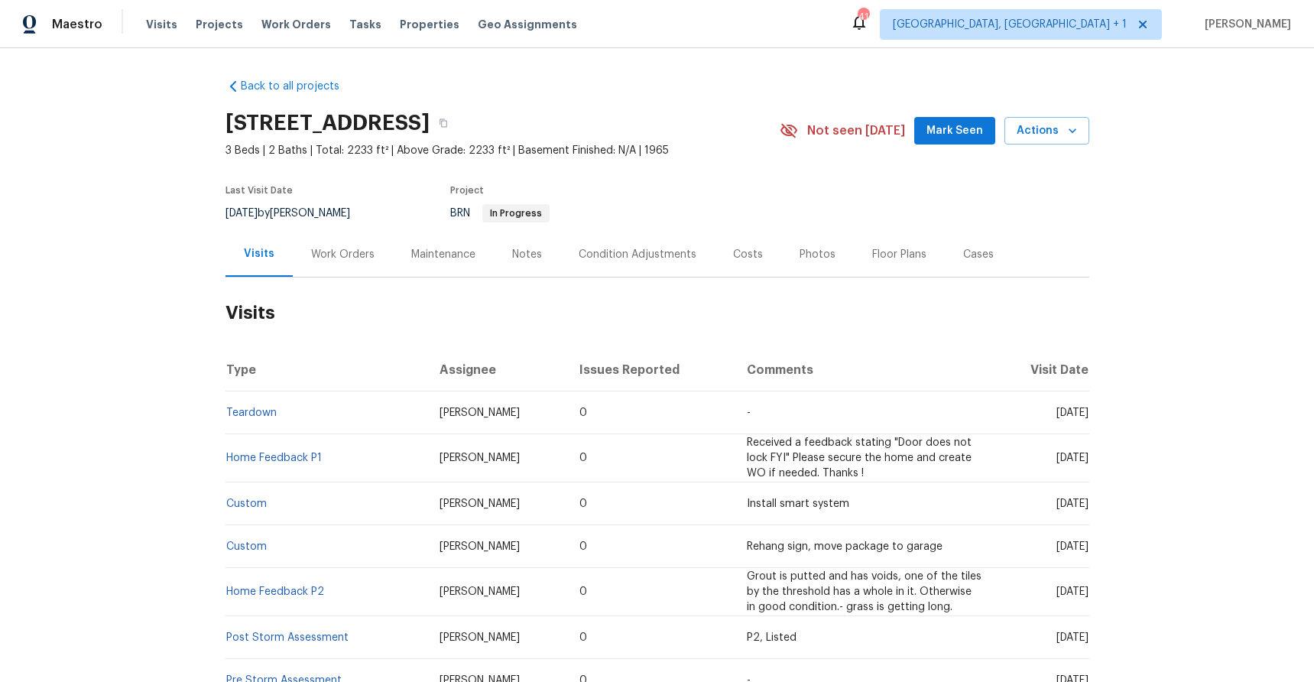
click at [293, 257] on div "Work Orders" at bounding box center [343, 254] width 100 height 45
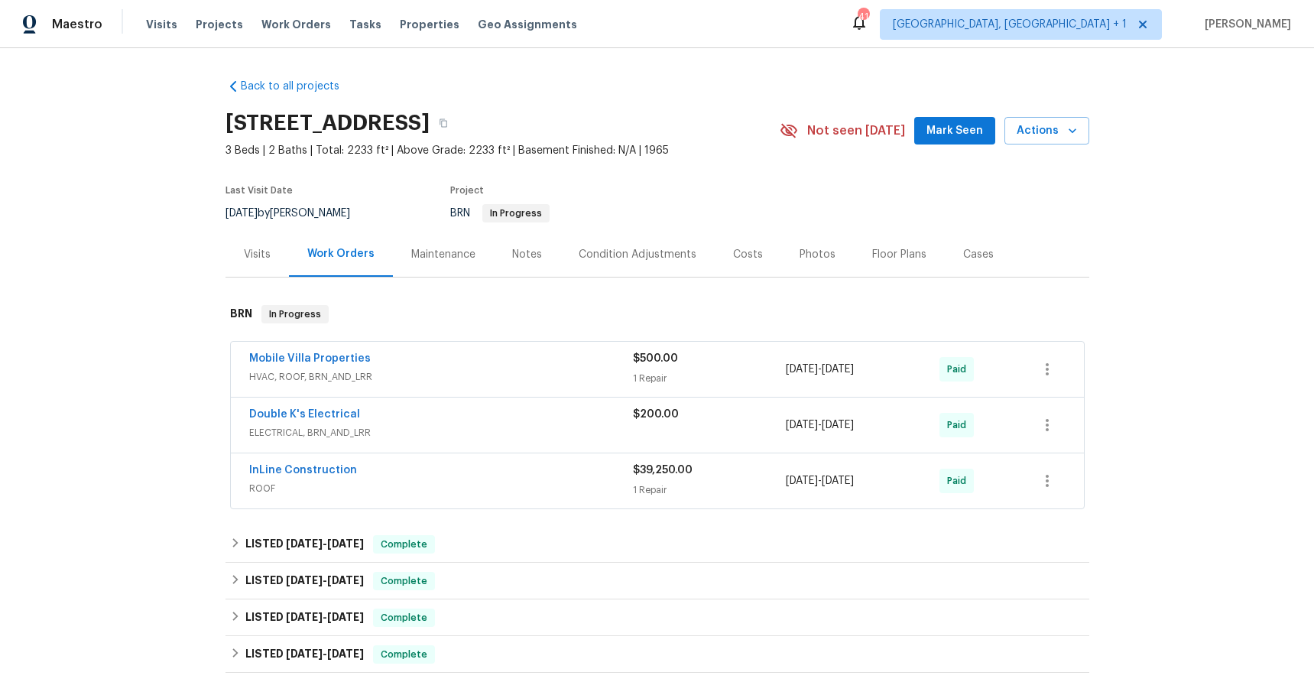
click at [733, 253] on div "Costs" at bounding box center [748, 254] width 30 height 15
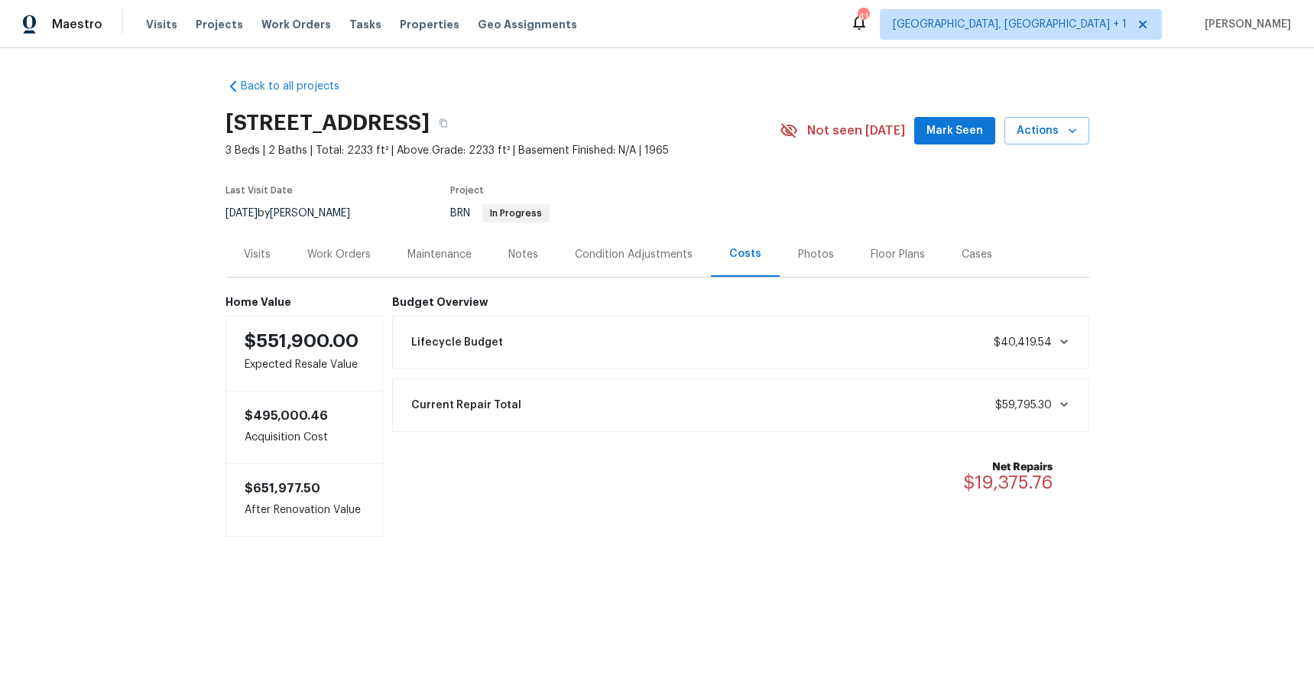
click at [798, 399] on div "Current Repair Total $59,795.30" at bounding box center [741, 405] width 678 height 34
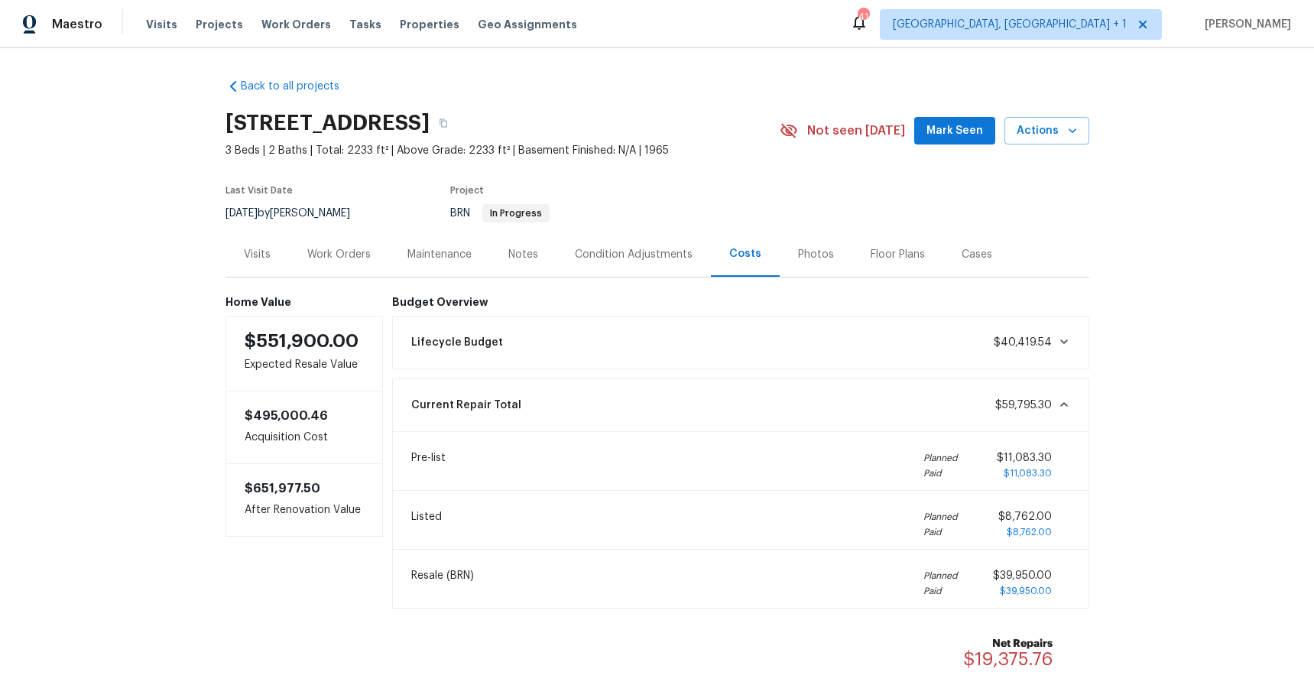
click at [1028, 462] on span "$11,083.30" at bounding box center [1024, 458] width 55 height 11
click at [317, 253] on div "Work Orders" at bounding box center [338, 254] width 63 height 15
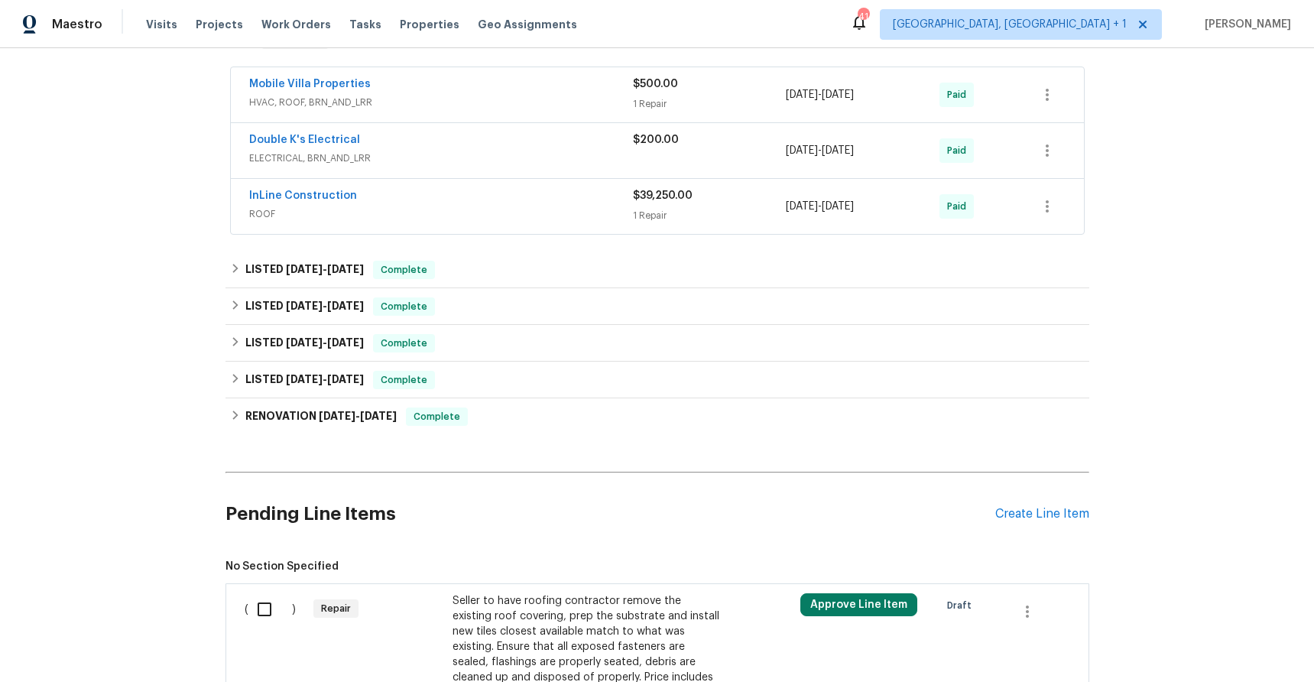
scroll to position [167, 0]
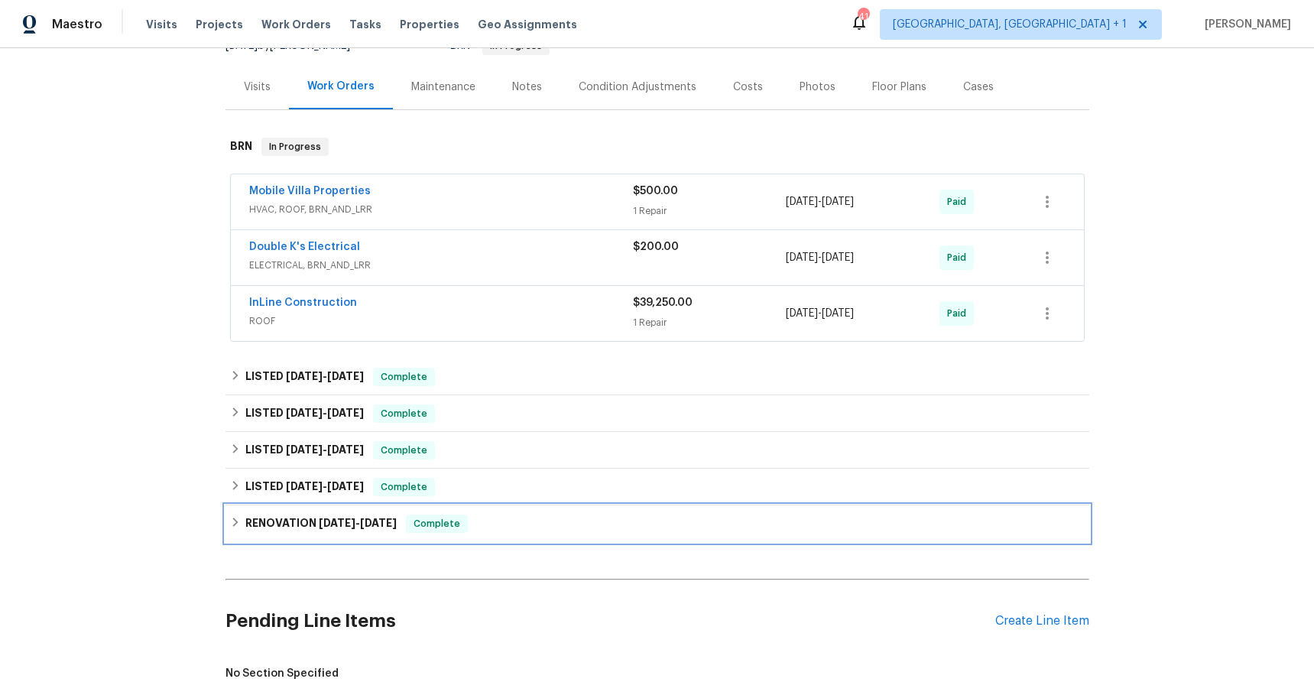
click at [489, 527] on div "RENOVATION [DATE] - [DATE] Complete" at bounding box center [657, 524] width 855 height 18
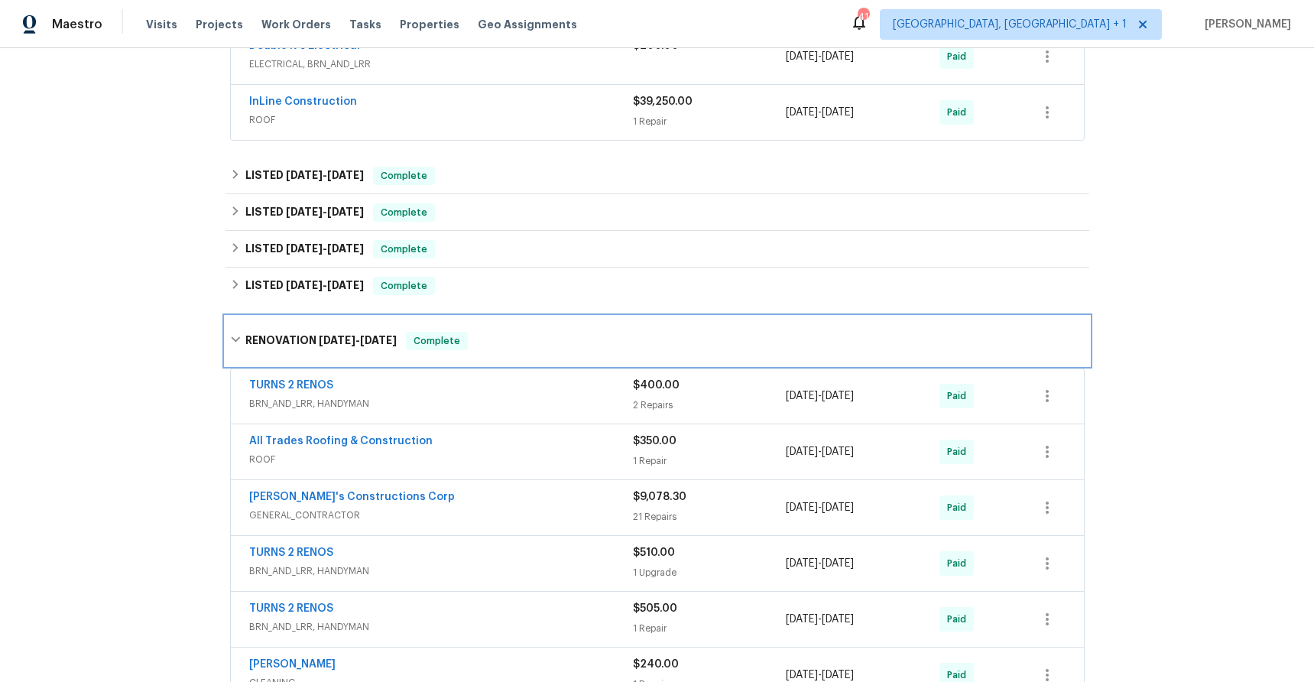
scroll to position [349, 0]
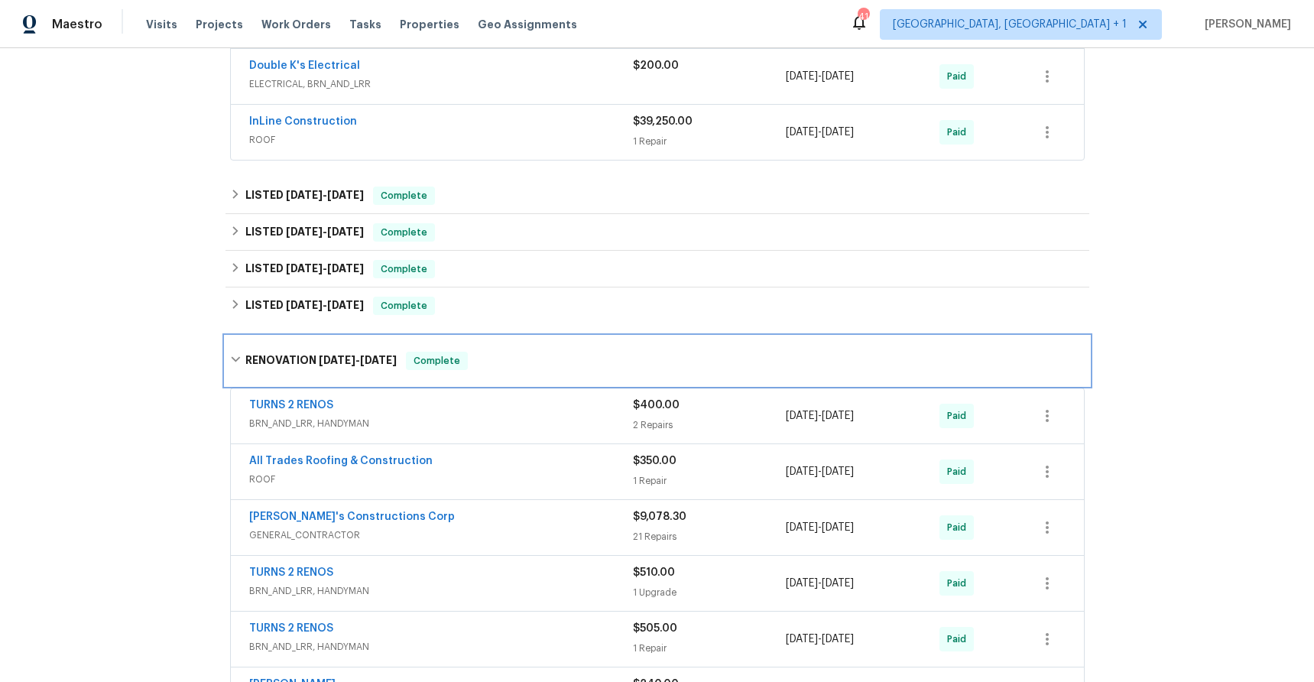
click at [500, 364] on div "RENOVATION [DATE] - [DATE] Complete" at bounding box center [657, 361] width 855 height 18
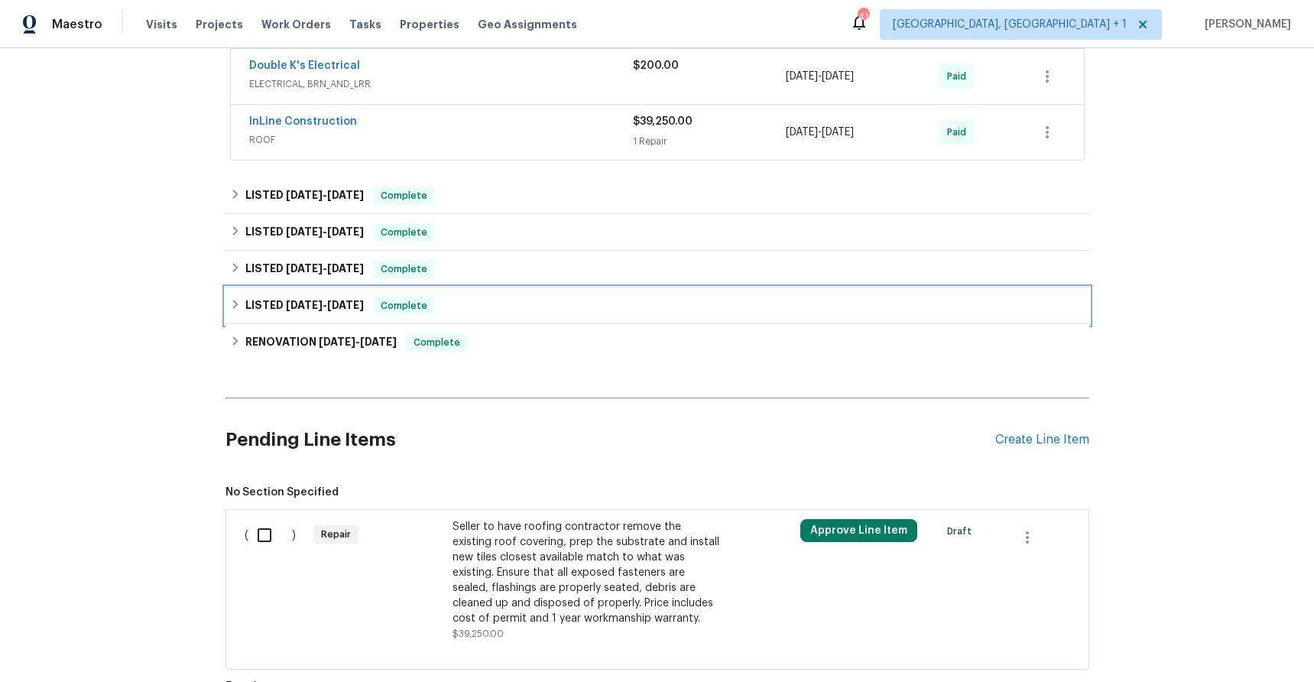
click at [486, 300] on div "LISTED 6/17/24 - 6/17/24 Complete" at bounding box center [657, 306] width 855 height 18
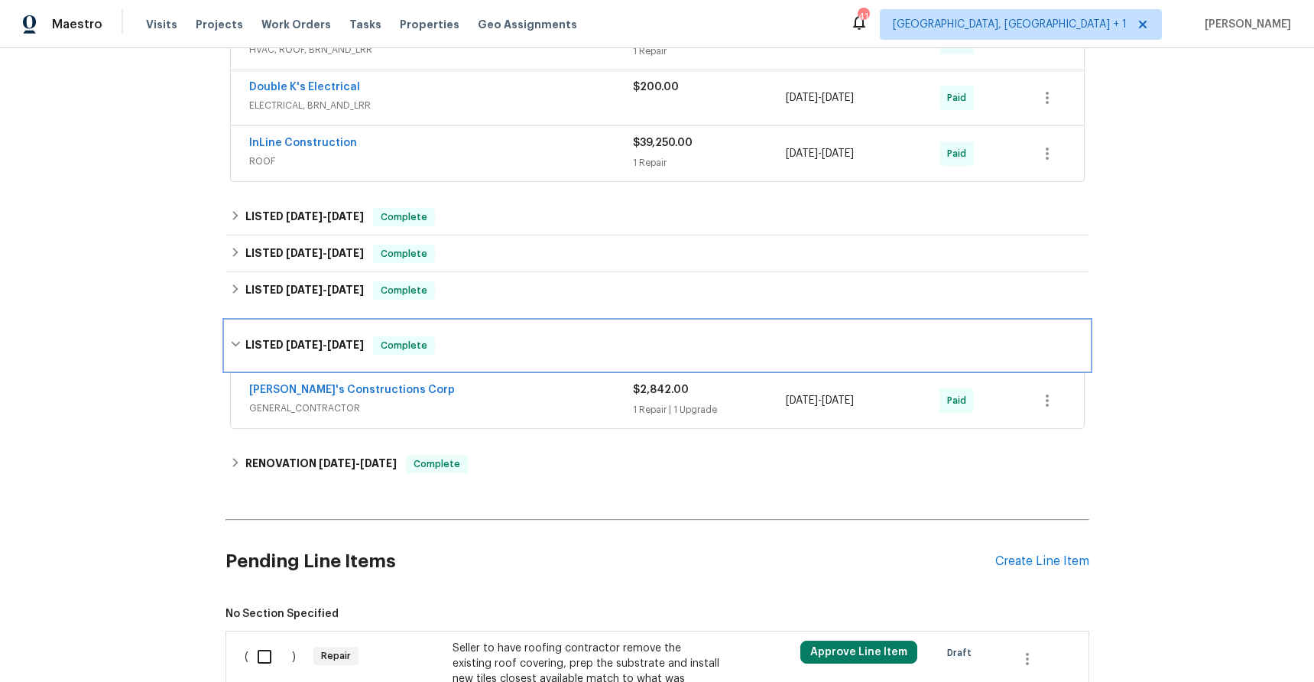
scroll to position [320, 0]
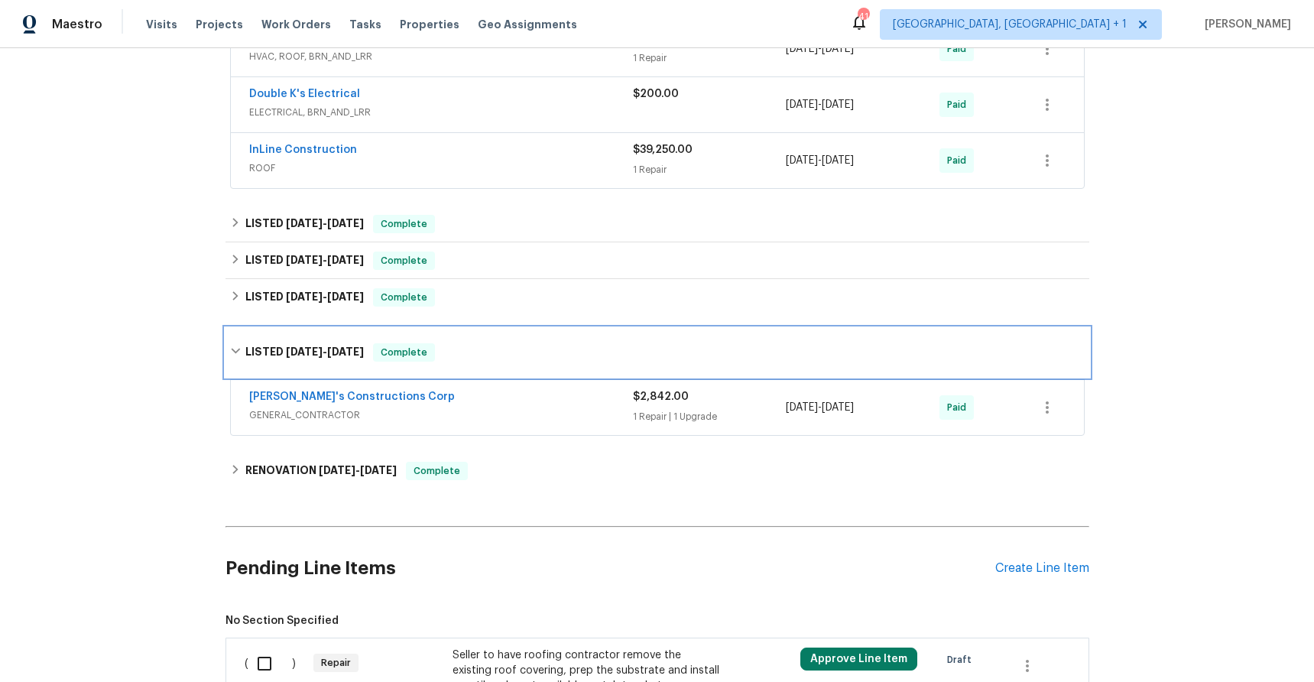
click at [479, 350] on div "LISTED 6/17/24 - 6/17/24 Complete" at bounding box center [657, 352] width 855 height 18
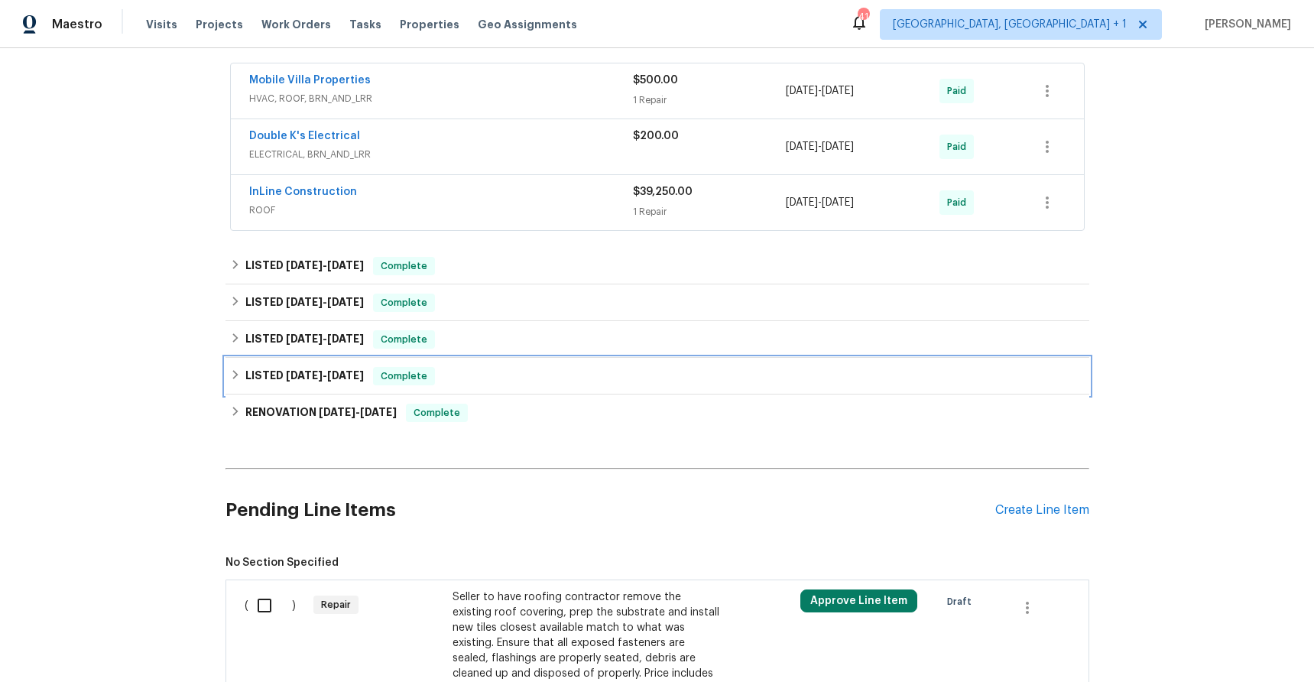
scroll to position [278, 0]
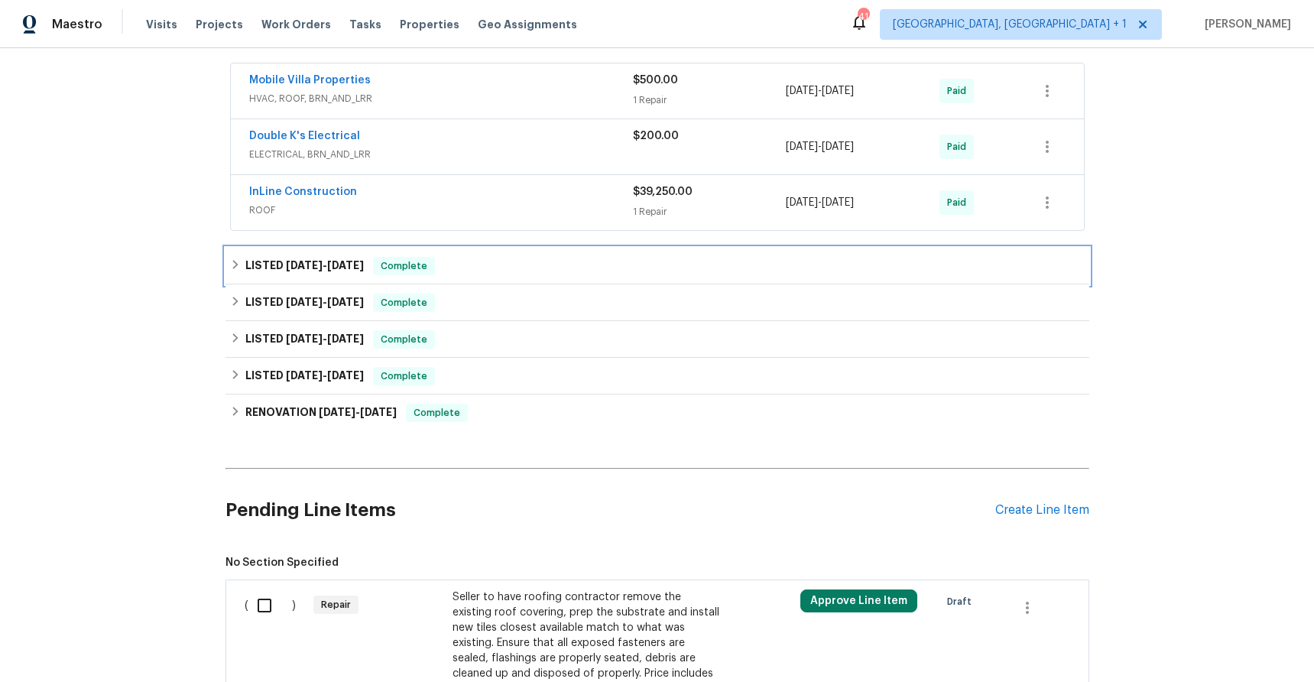
click at [466, 265] on div "LISTED 1/14/25 - 2/4/25 Complete" at bounding box center [657, 266] width 855 height 18
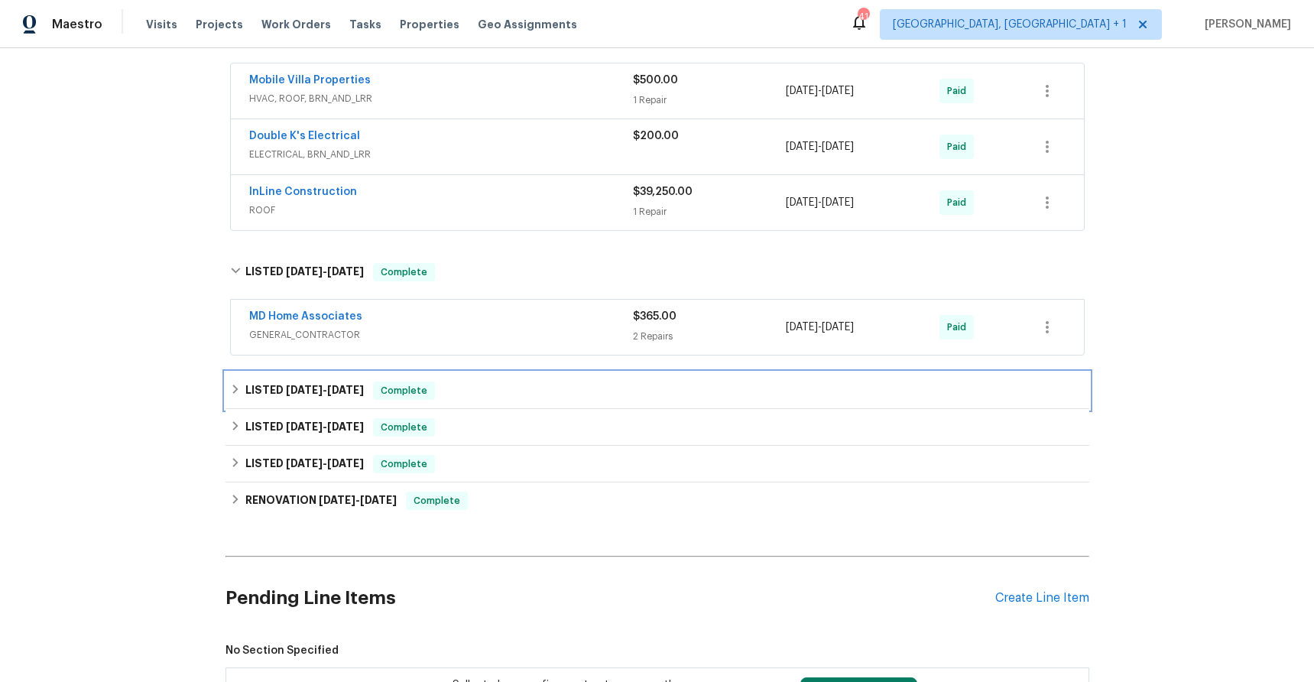
click at [474, 385] on div "LISTED 10/17/24 - 12/3/24 Complete" at bounding box center [657, 391] width 855 height 18
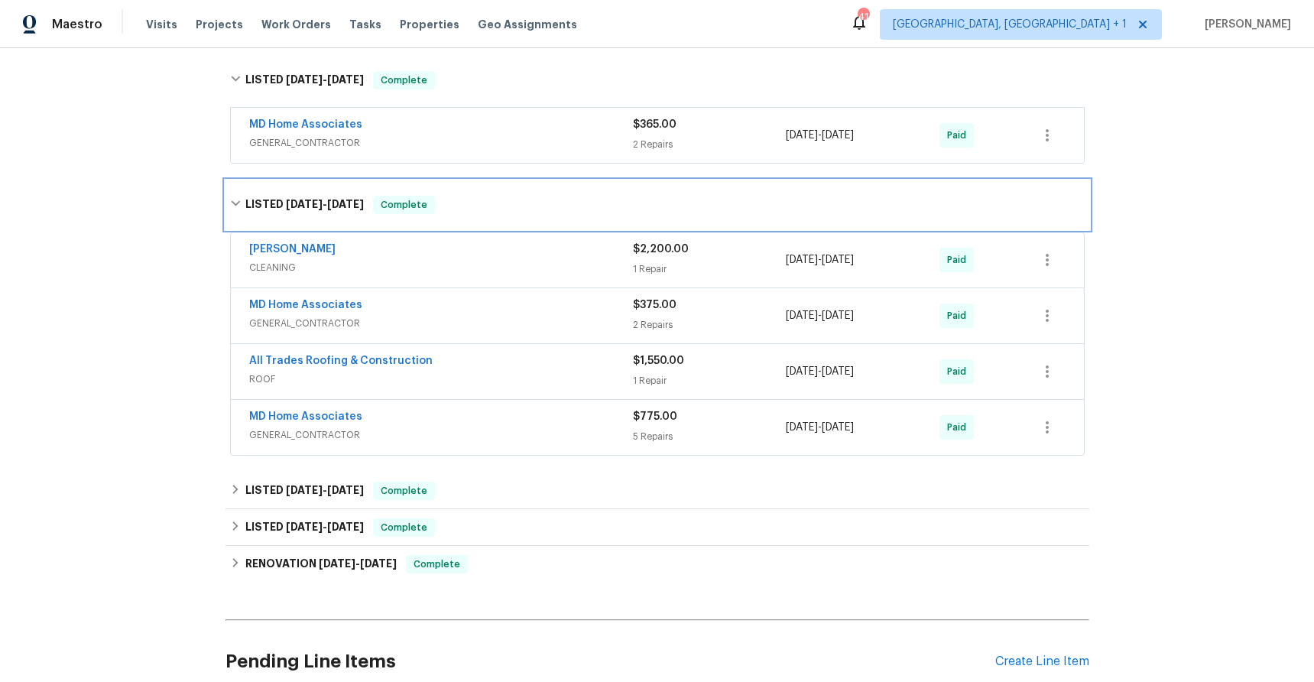
scroll to position [473, 0]
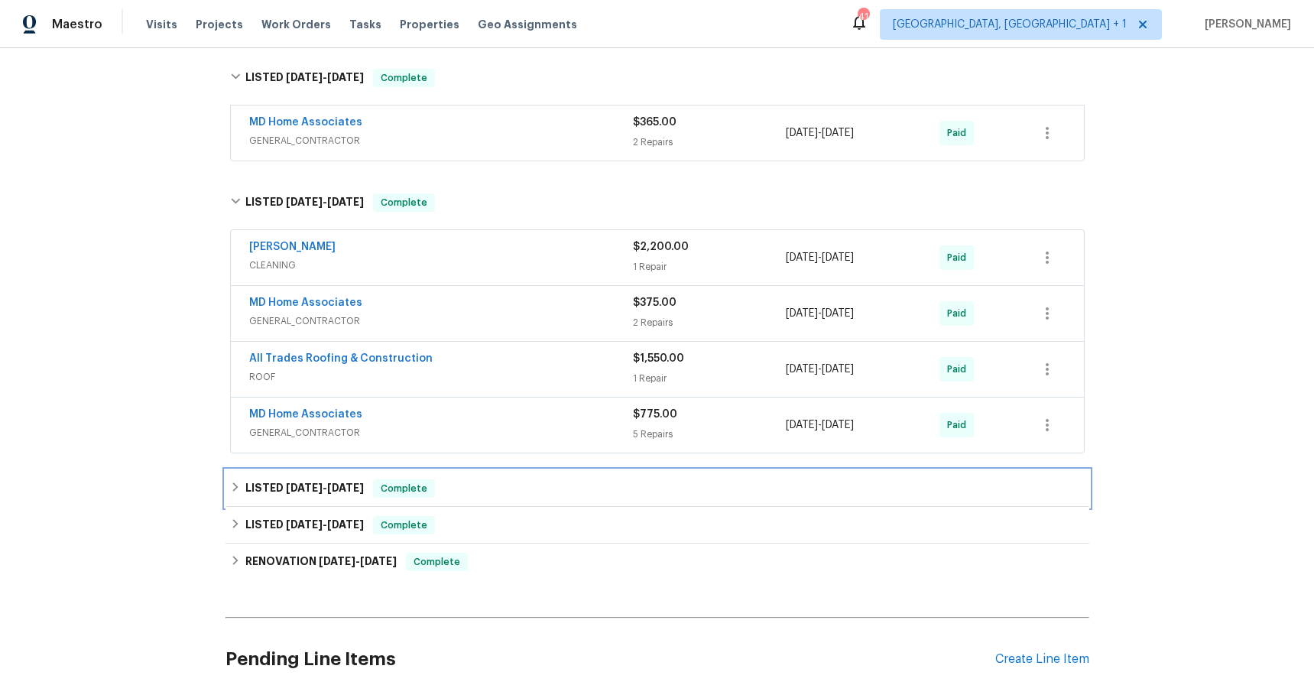
click at [457, 489] on div "LISTED 8/6/24 - 8/9/24 Complete" at bounding box center [657, 488] width 855 height 18
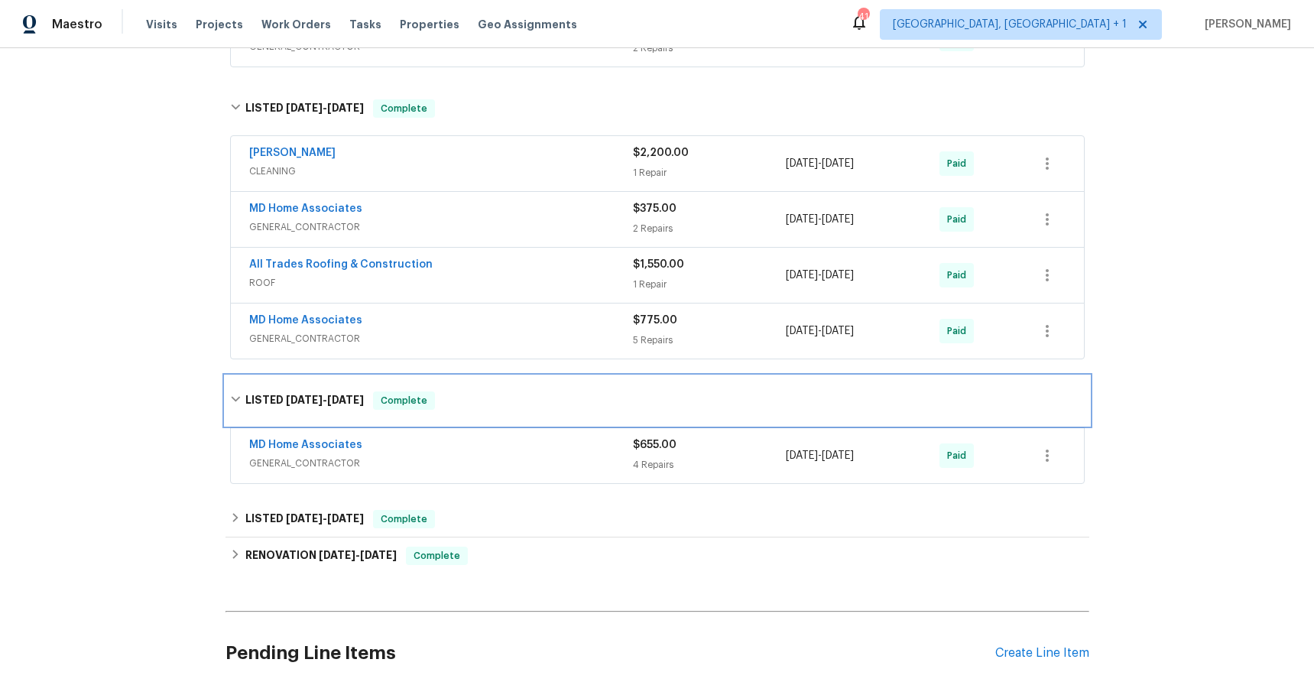
scroll to position [583, 0]
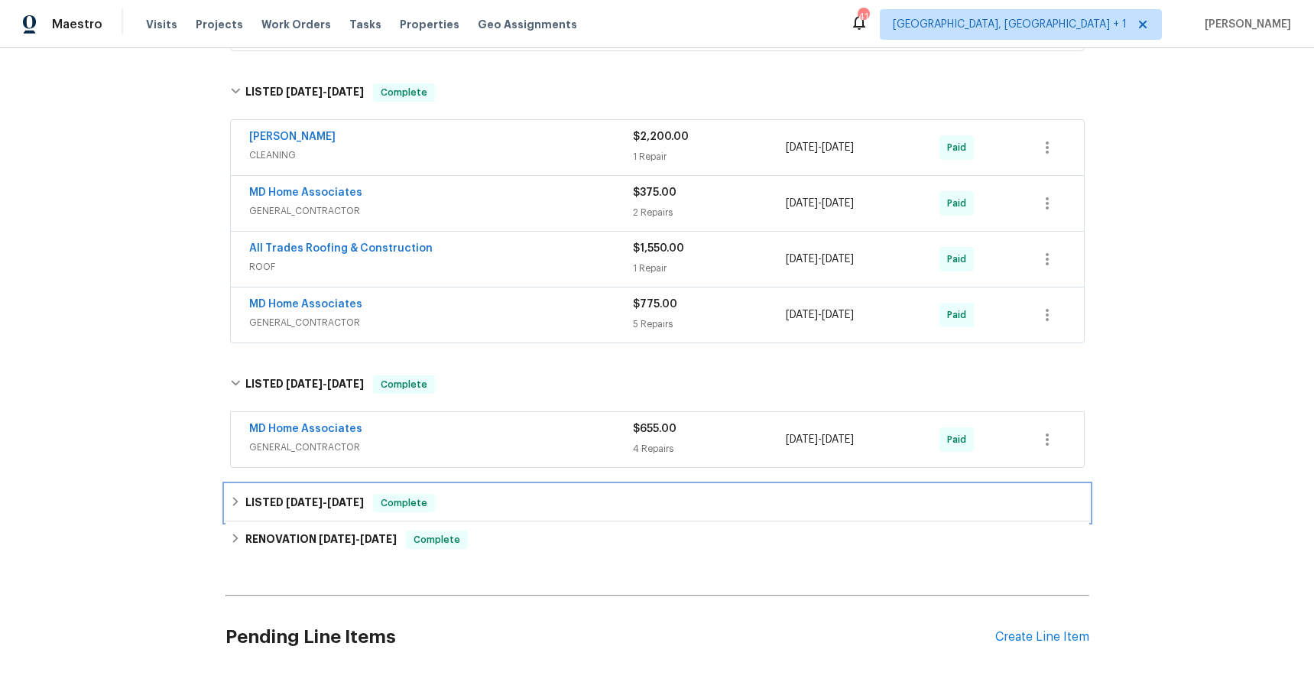
click at [480, 499] on div "LISTED 6/17/24 - 6/17/24 Complete" at bounding box center [657, 503] width 855 height 18
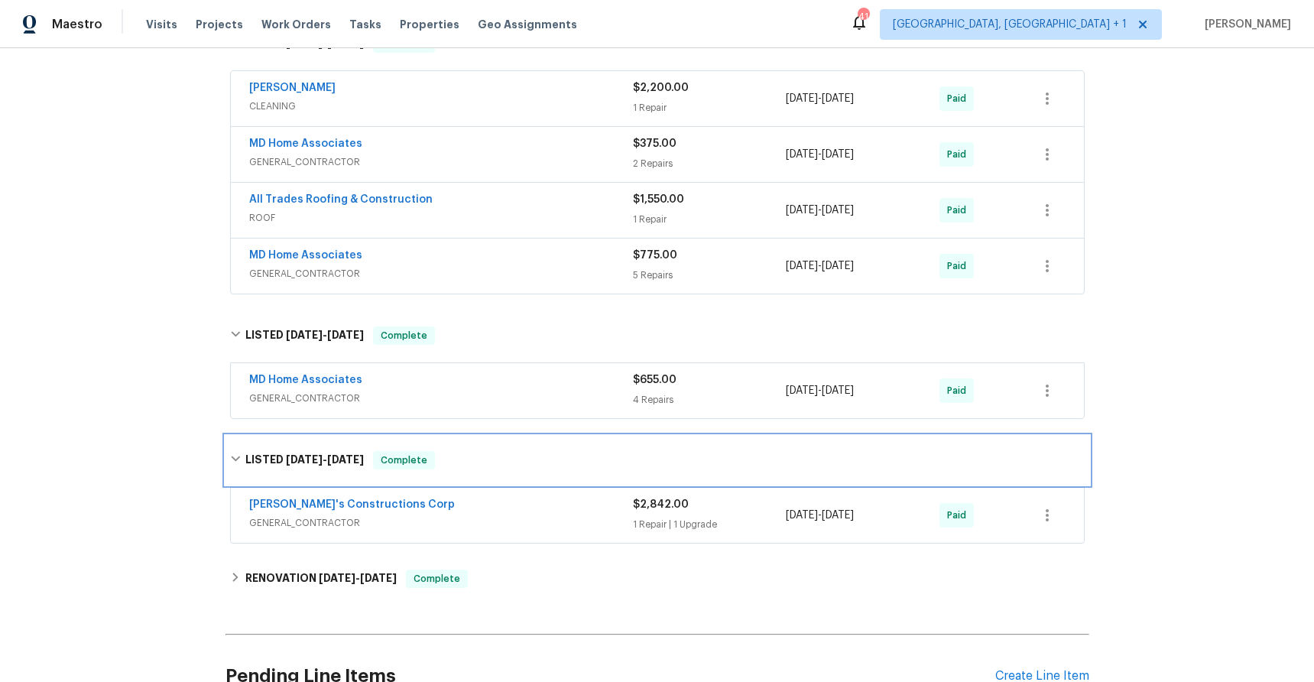
scroll to position [632, 0]
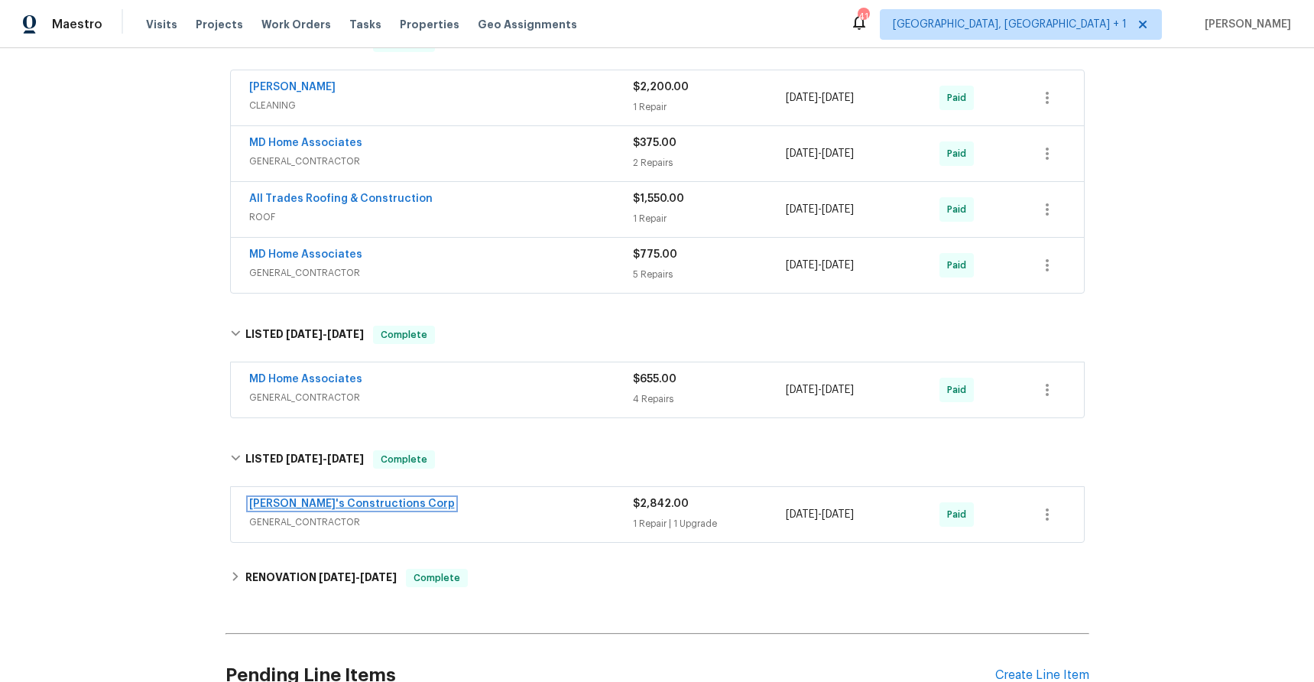
click at [372, 506] on link "[PERSON_NAME]'s Constructions Corp" at bounding box center [352, 504] width 206 height 11
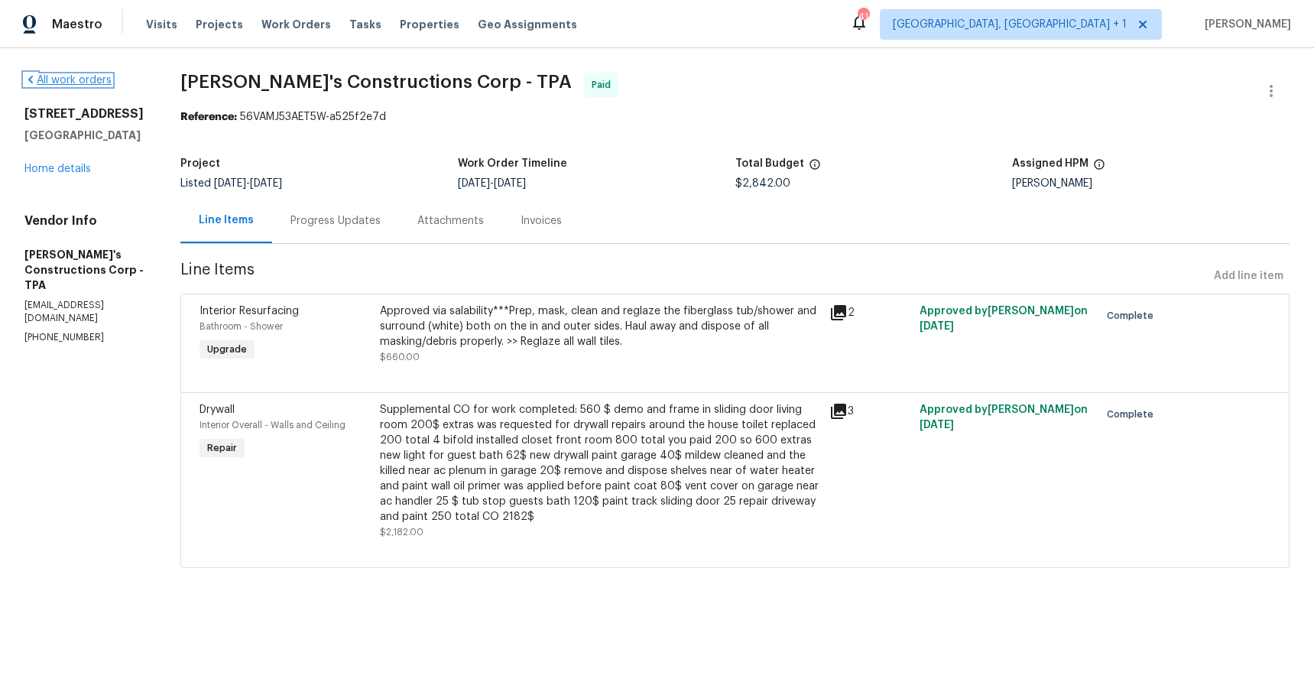
click at [106, 83] on link "All work orders" at bounding box center [67, 80] width 87 height 11
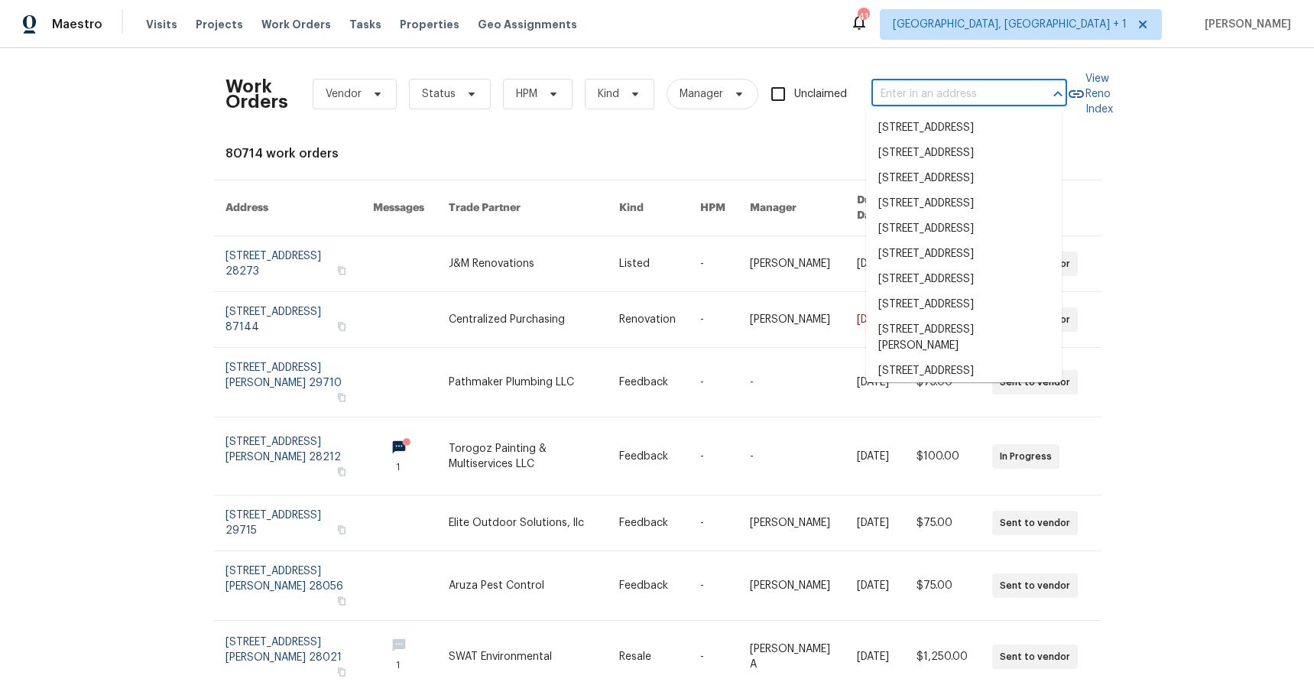
click at [935, 95] on input "text" at bounding box center [948, 95] width 153 height 24
paste input "[STREET_ADDRESS]"
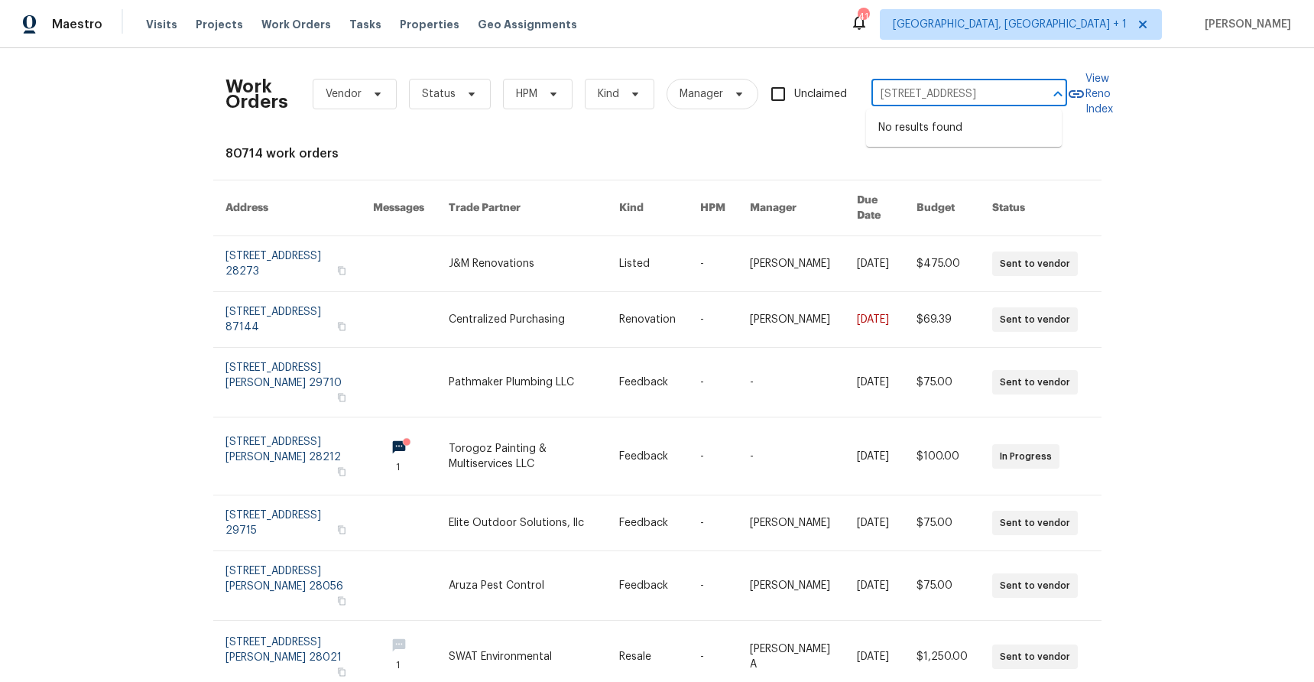
type input "[STREET_ADDRESS]"
drag, startPoint x: 1028, startPoint y: 96, endPoint x: 875, endPoint y: 96, distance: 152.9
click at [875, 96] on div "3625 White Sulphur Pl, Sarasota, FL 34232 ​" at bounding box center [970, 95] width 196 height 24
click at [197, 27] on span "Projects" at bounding box center [219, 24] width 47 height 15
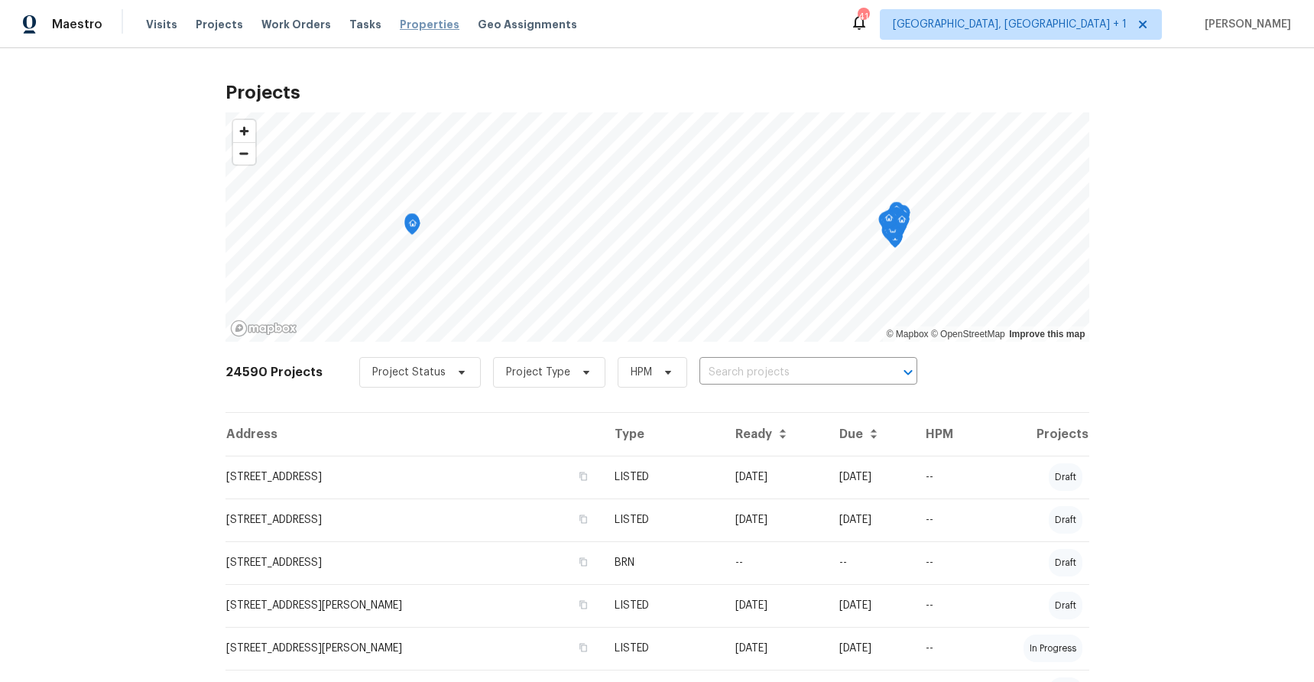
click at [406, 28] on span "Properties" at bounding box center [430, 24] width 60 height 15
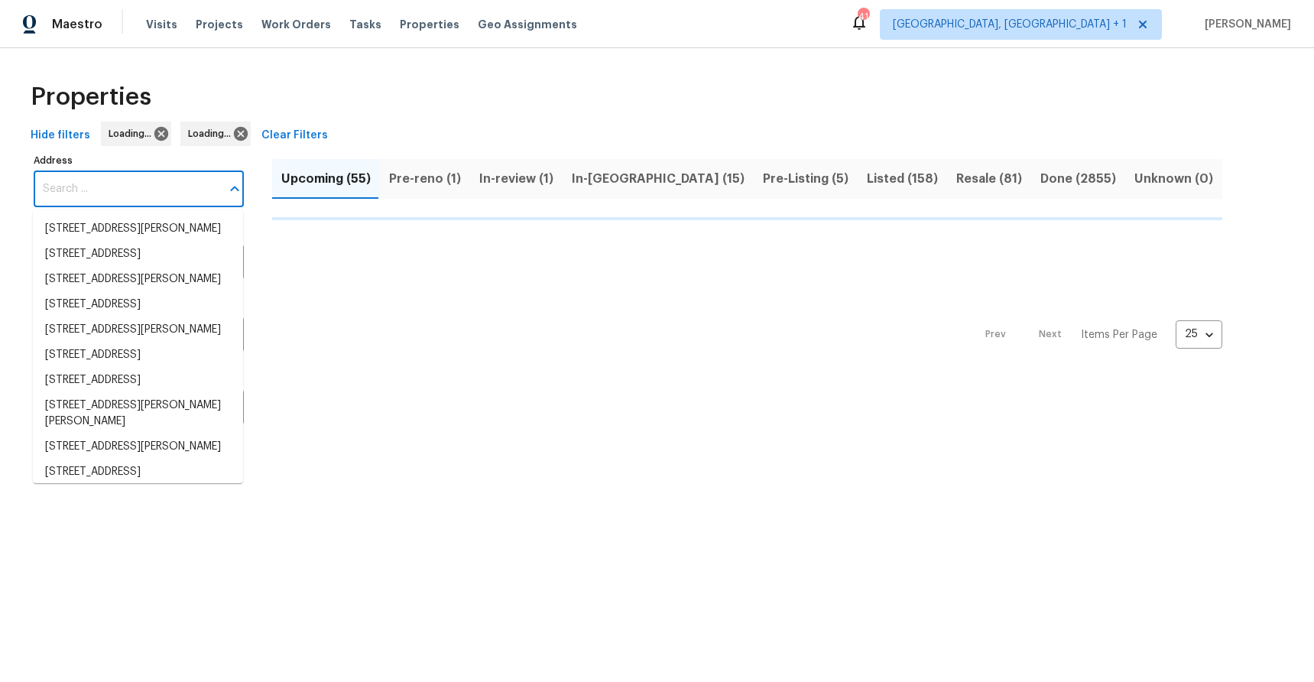
click at [109, 179] on input "Address" at bounding box center [127, 189] width 187 height 36
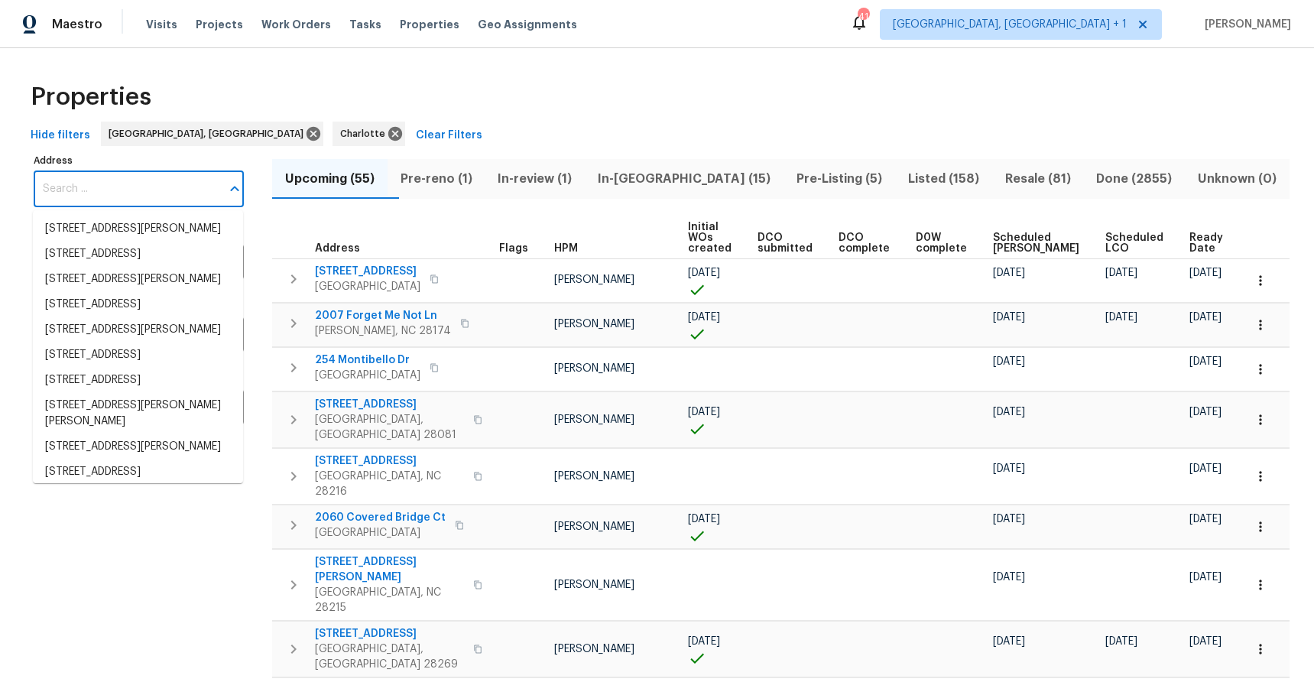
click at [132, 192] on input "Address" at bounding box center [127, 189] width 187 height 36
paste input "[STREET_ADDRESS]"
type input "[STREET_ADDRESS]"
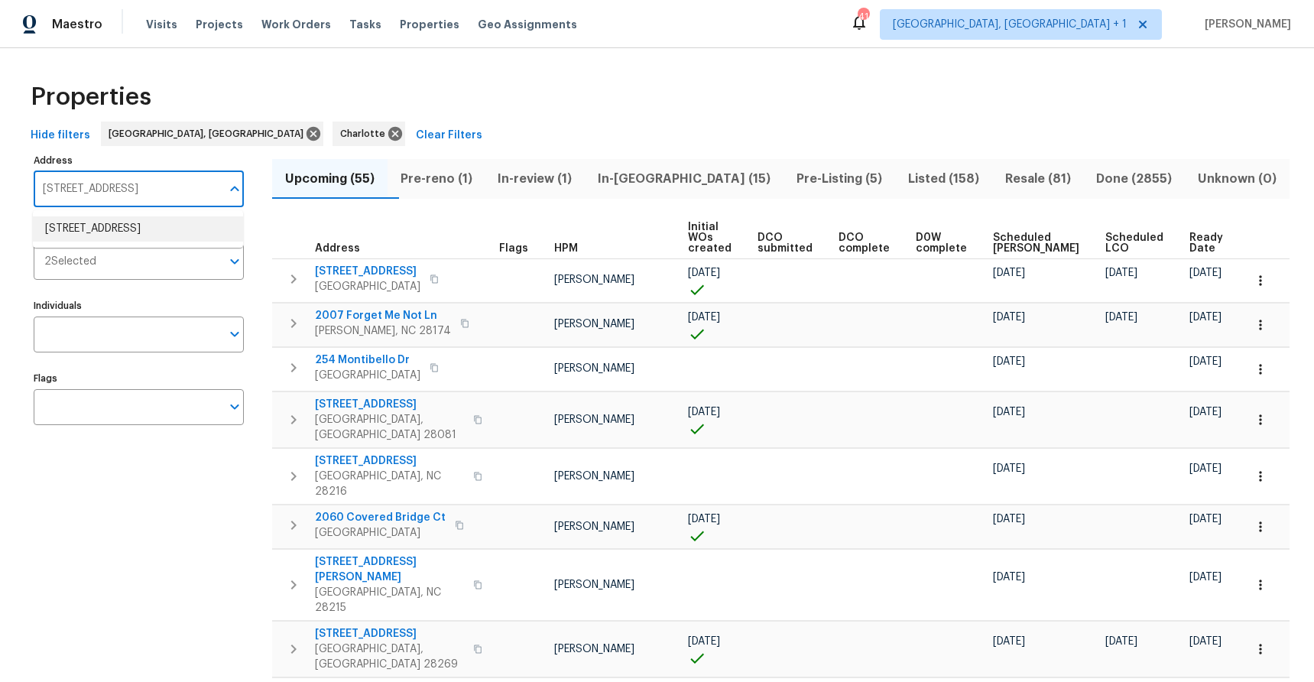
click at [128, 232] on li "3625 White Sulphur Pl Sarasota FL 34232" at bounding box center [138, 228] width 210 height 25
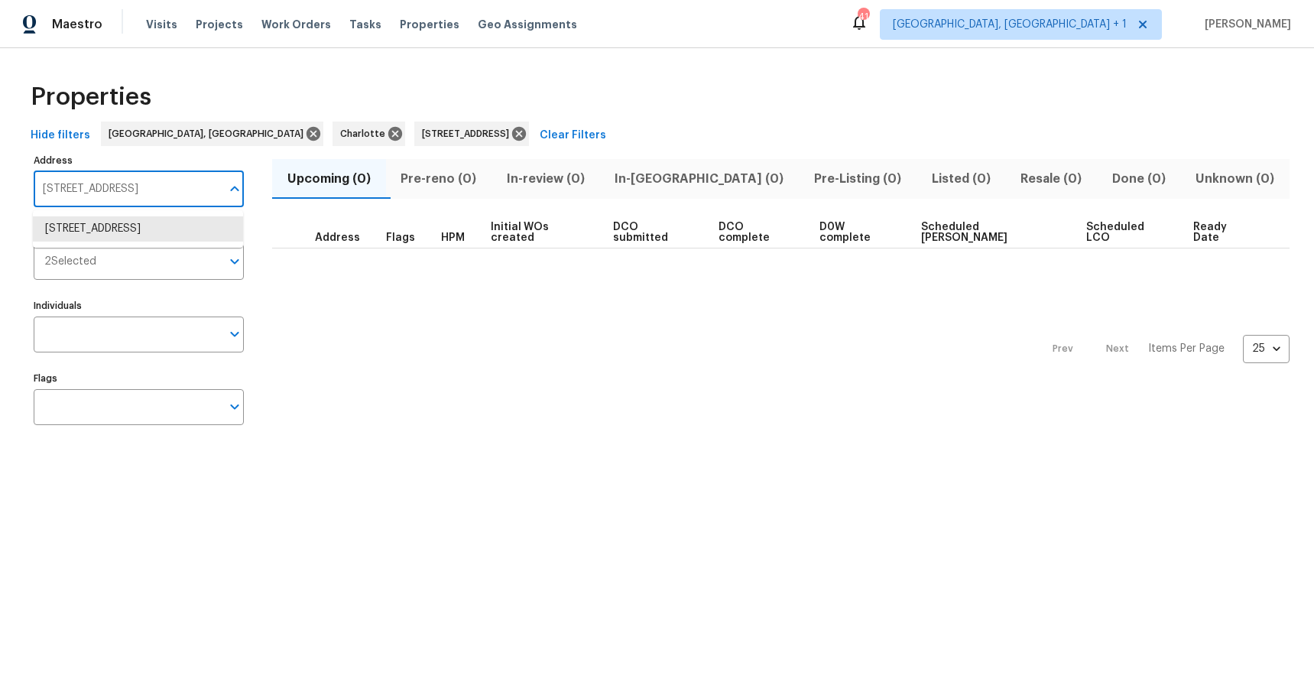
click at [149, 187] on input "3625 White Sulphur Pl Sarasota FL 34232" at bounding box center [127, 189] width 187 height 36
click at [149, 236] on li "3625 White Sulphur Pl Sarasota FL 34232" at bounding box center [138, 228] width 210 height 25
click at [171, 184] on input "3625 White Sulphur Pl Sarasota FL 34232" at bounding box center [127, 189] width 187 height 36
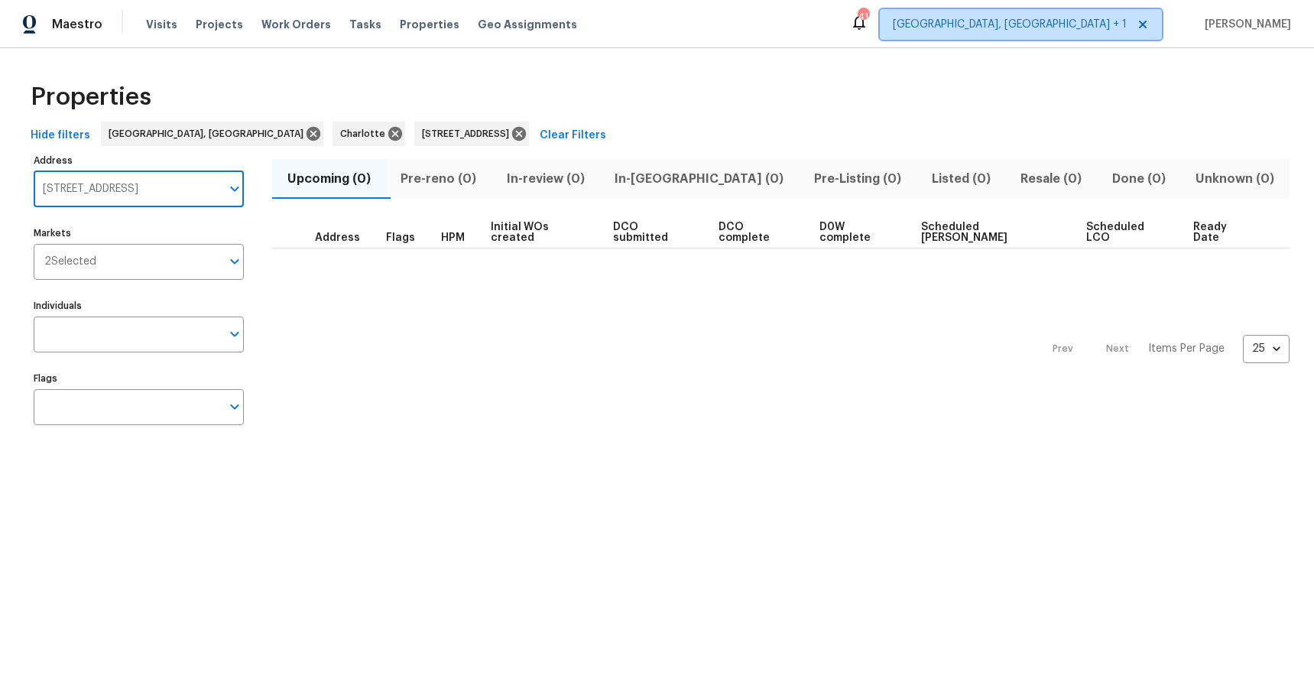
click at [1110, 31] on span "Albuquerque, NM + 1" at bounding box center [1010, 24] width 234 height 15
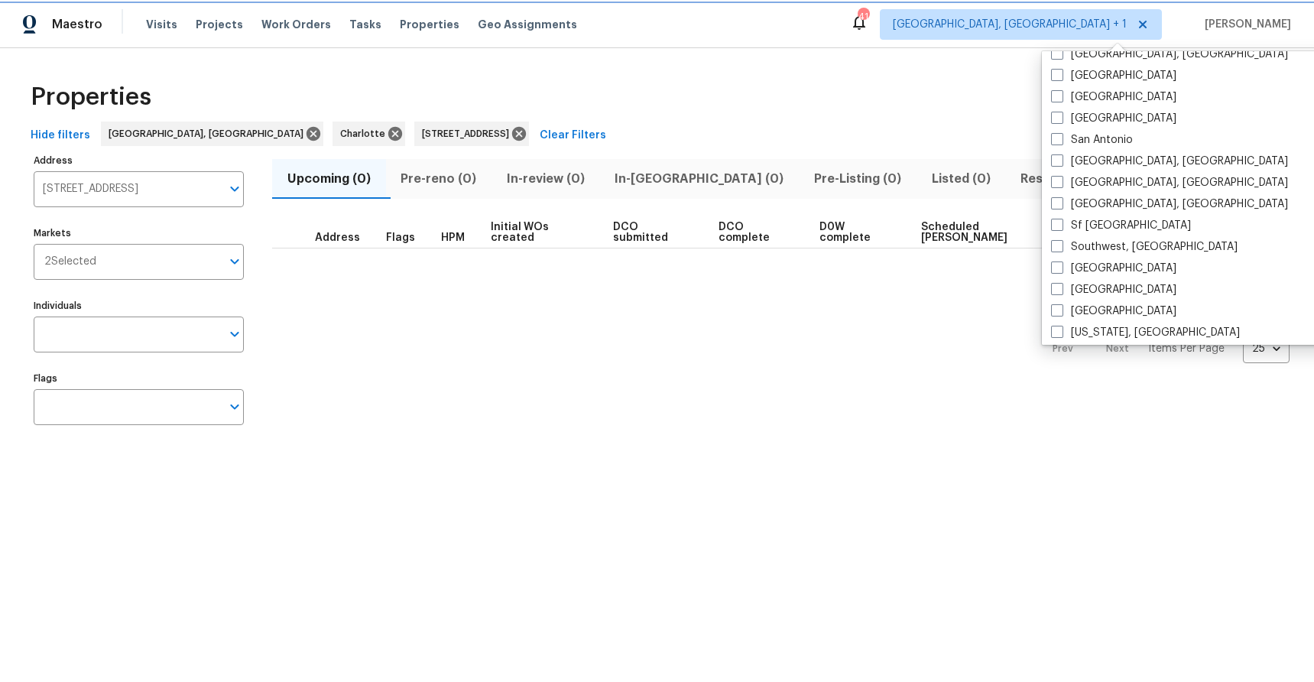
scroll to position [1025, 0]
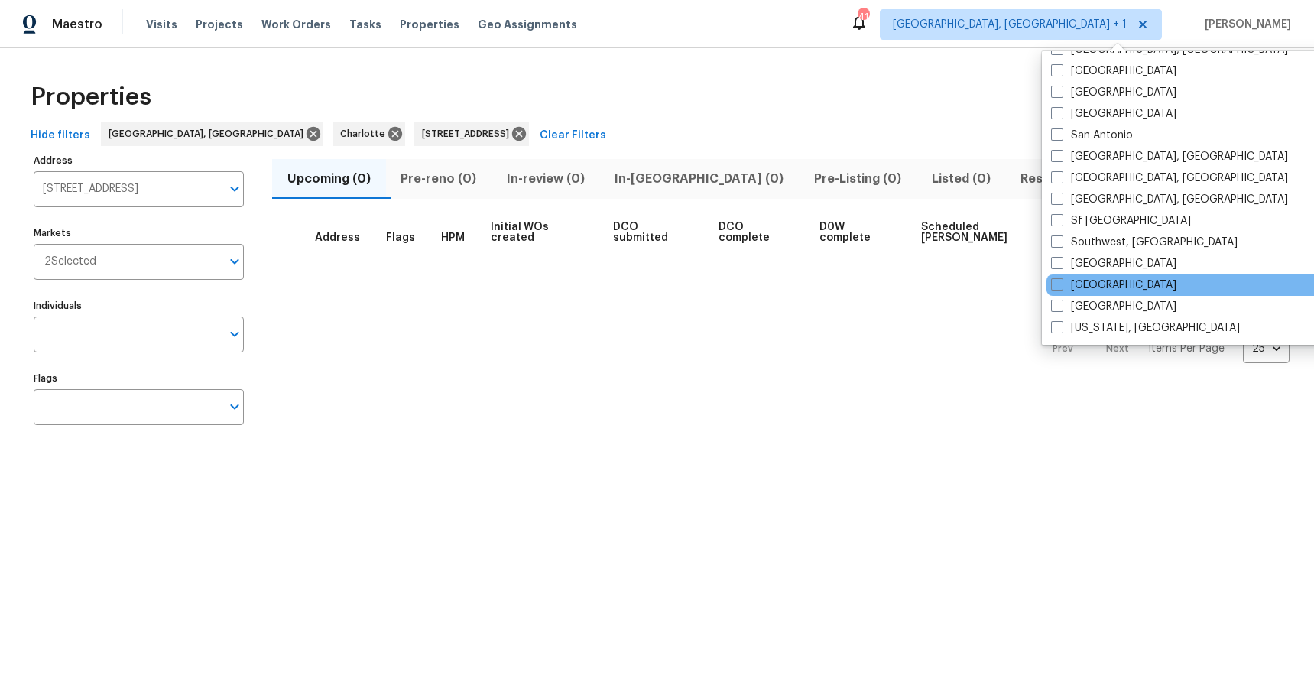
click at [1114, 285] on div "Tampa" at bounding box center [1201, 285] width 308 height 21
click at [1055, 282] on span at bounding box center [1057, 284] width 12 height 12
click at [1055, 282] on input "Tampa" at bounding box center [1056, 283] width 10 height 10
checkbox input "true"
click at [776, 111] on div "Properties" at bounding box center [657, 97] width 1266 height 49
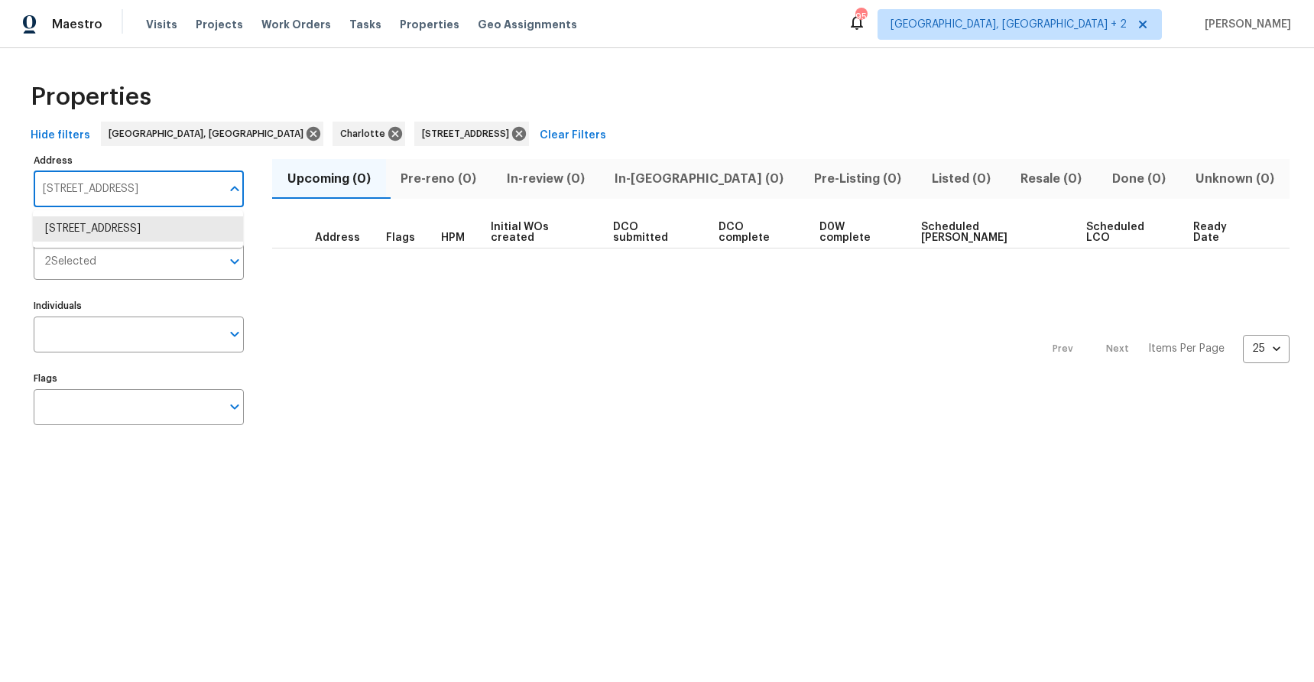
click at [146, 196] on input "3625 White Sulphur Pl Sarasota FL 34232" at bounding box center [127, 189] width 187 height 36
click at [146, 239] on li "3625 White Sulphur Pl Sarasota FL 34232" at bounding box center [138, 228] width 210 height 25
click at [141, 268] on input "Markets" at bounding box center [158, 262] width 125 height 36
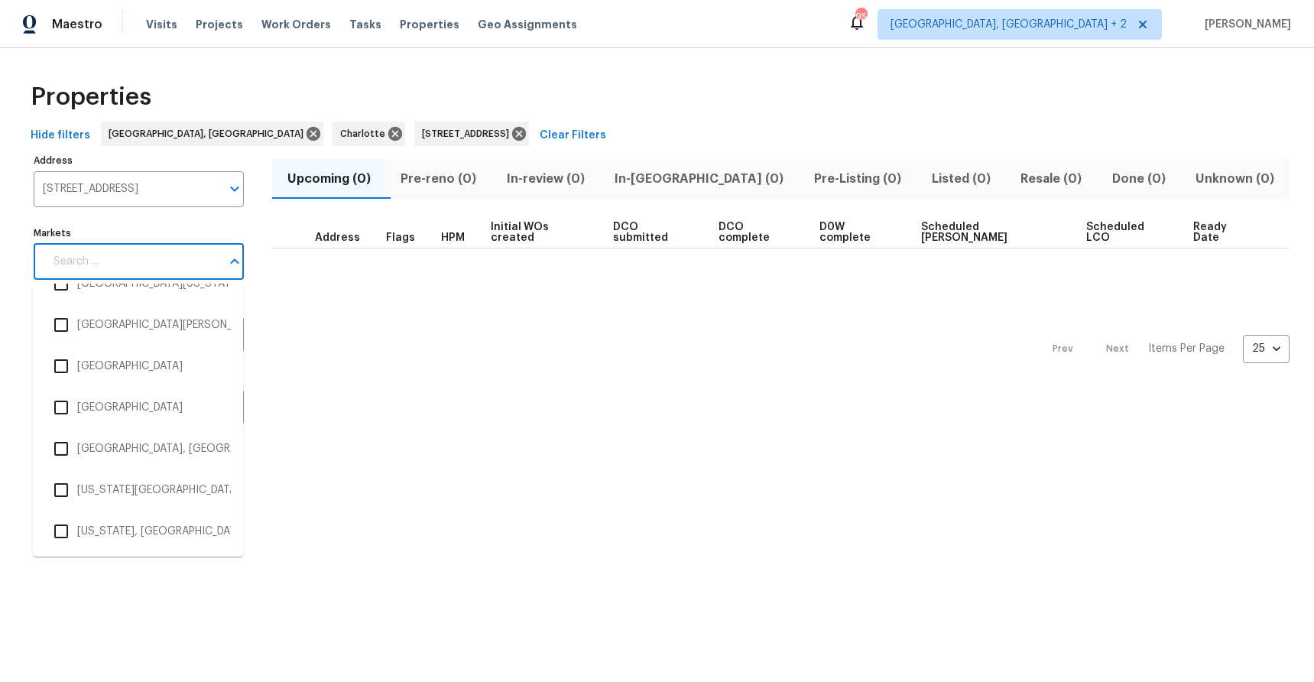
scroll to position [3084, 0]
click at [137, 369] on li "Tampa" at bounding box center [138, 365] width 186 height 32
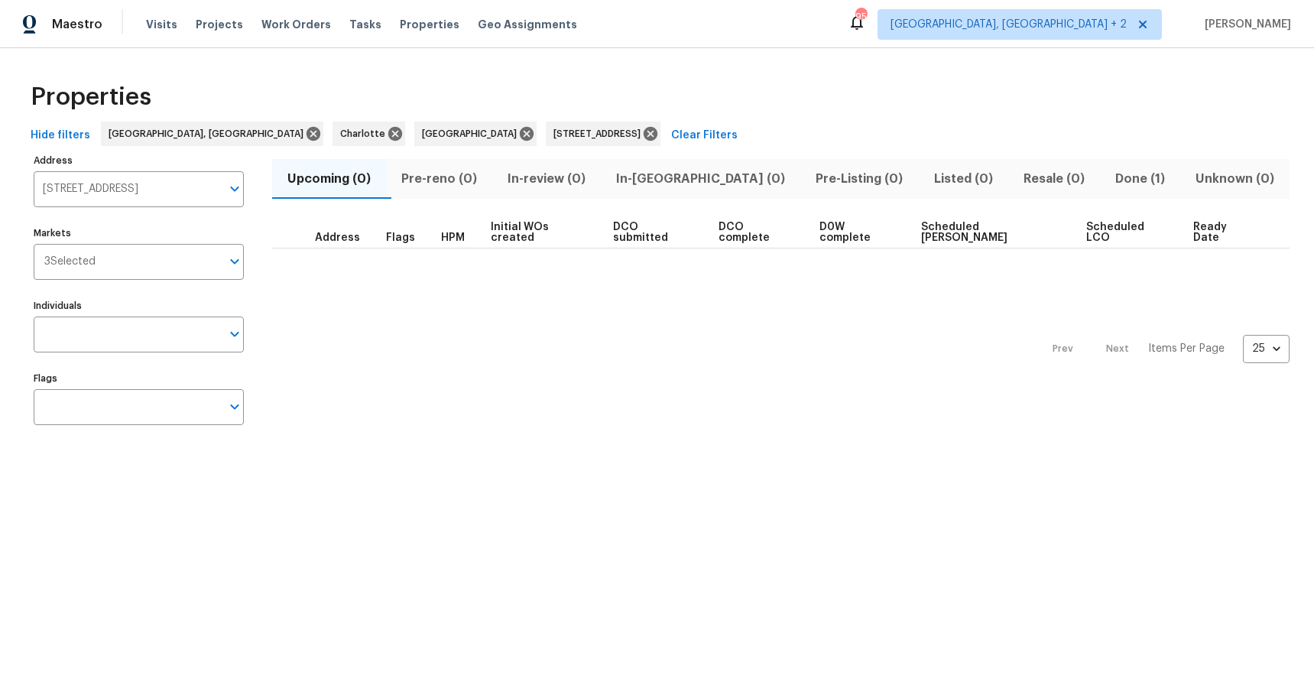
click at [1110, 176] on span "Done (1)" at bounding box center [1141, 178] width 62 height 21
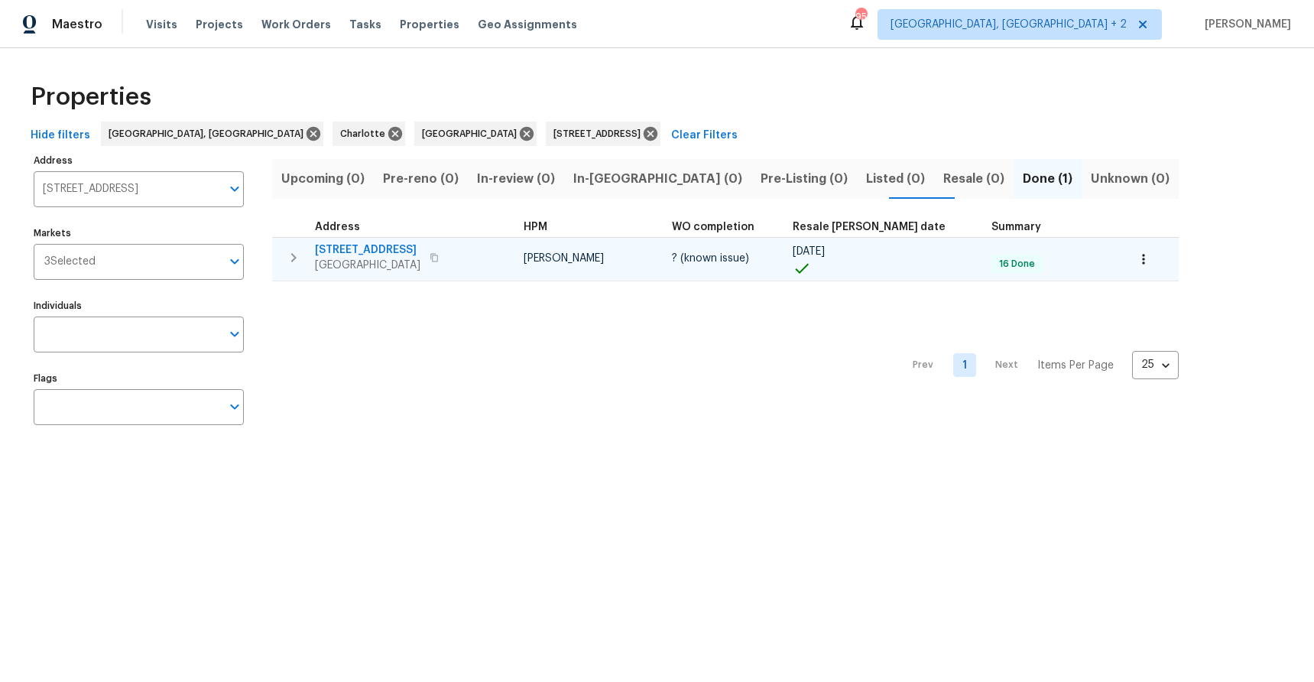
click at [372, 247] on span "3625 White Sulphur Pl" at bounding box center [368, 249] width 106 height 15
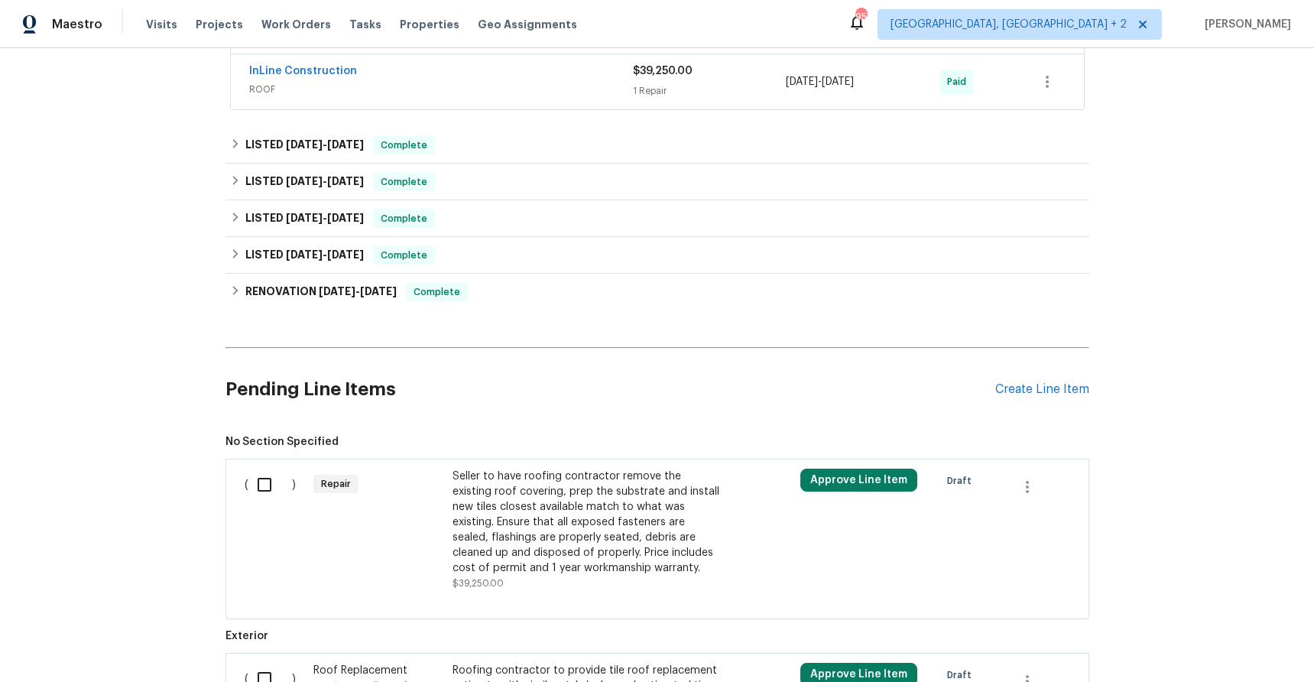
scroll to position [401, 0]
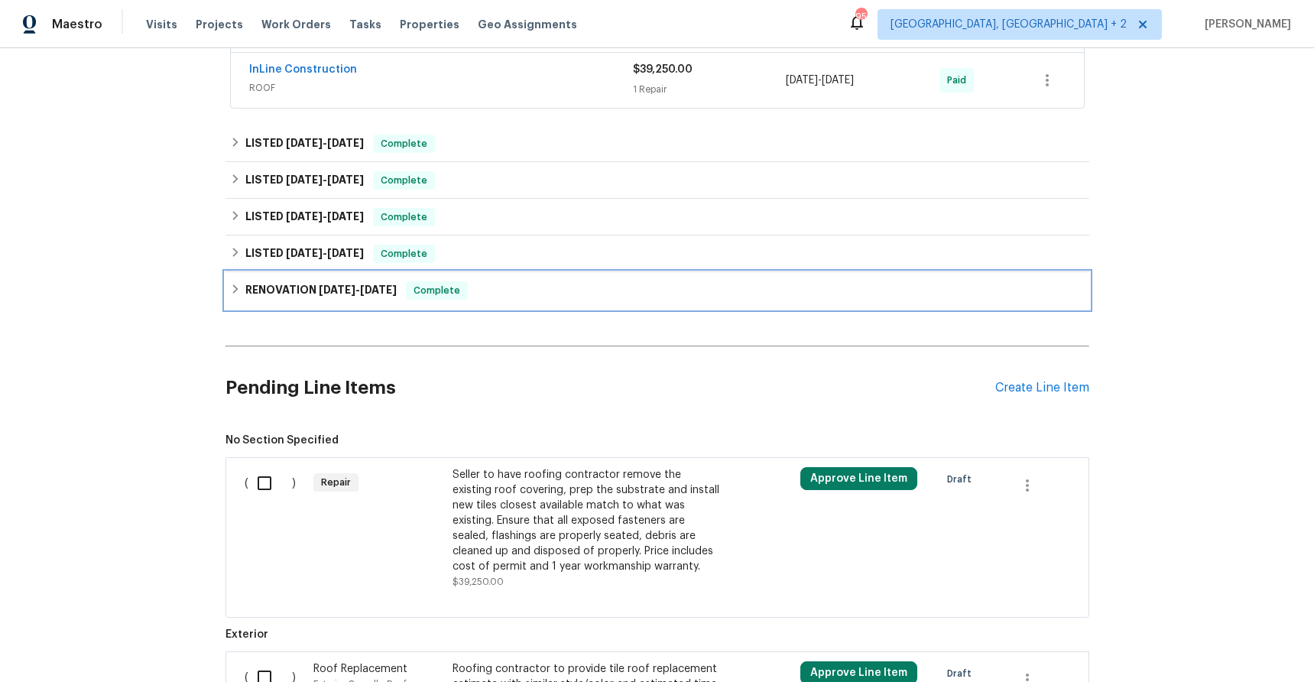
click at [245, 291] on h6 "RENOVATION [DATE] - [DATE]" at bounding box center [320, 290] width 151 height 18
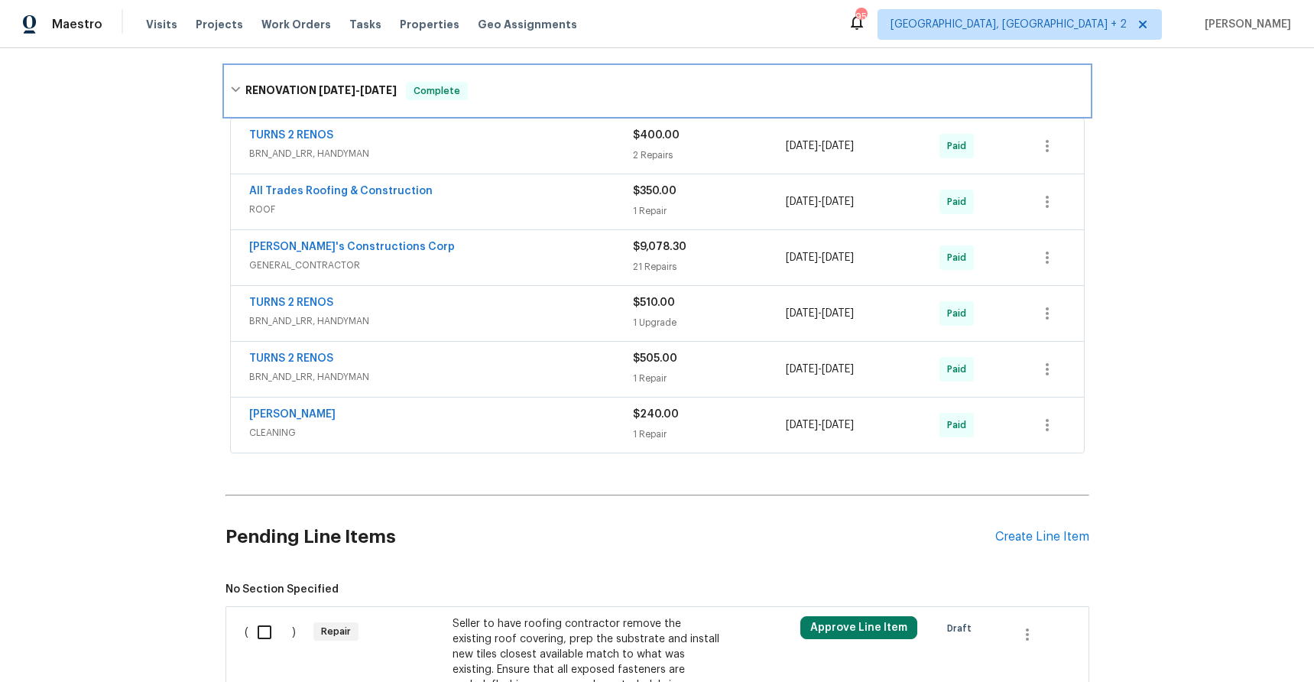
scroll to position [616, 0]
